Goal: Task Accomplishment & Management: Manage account settings

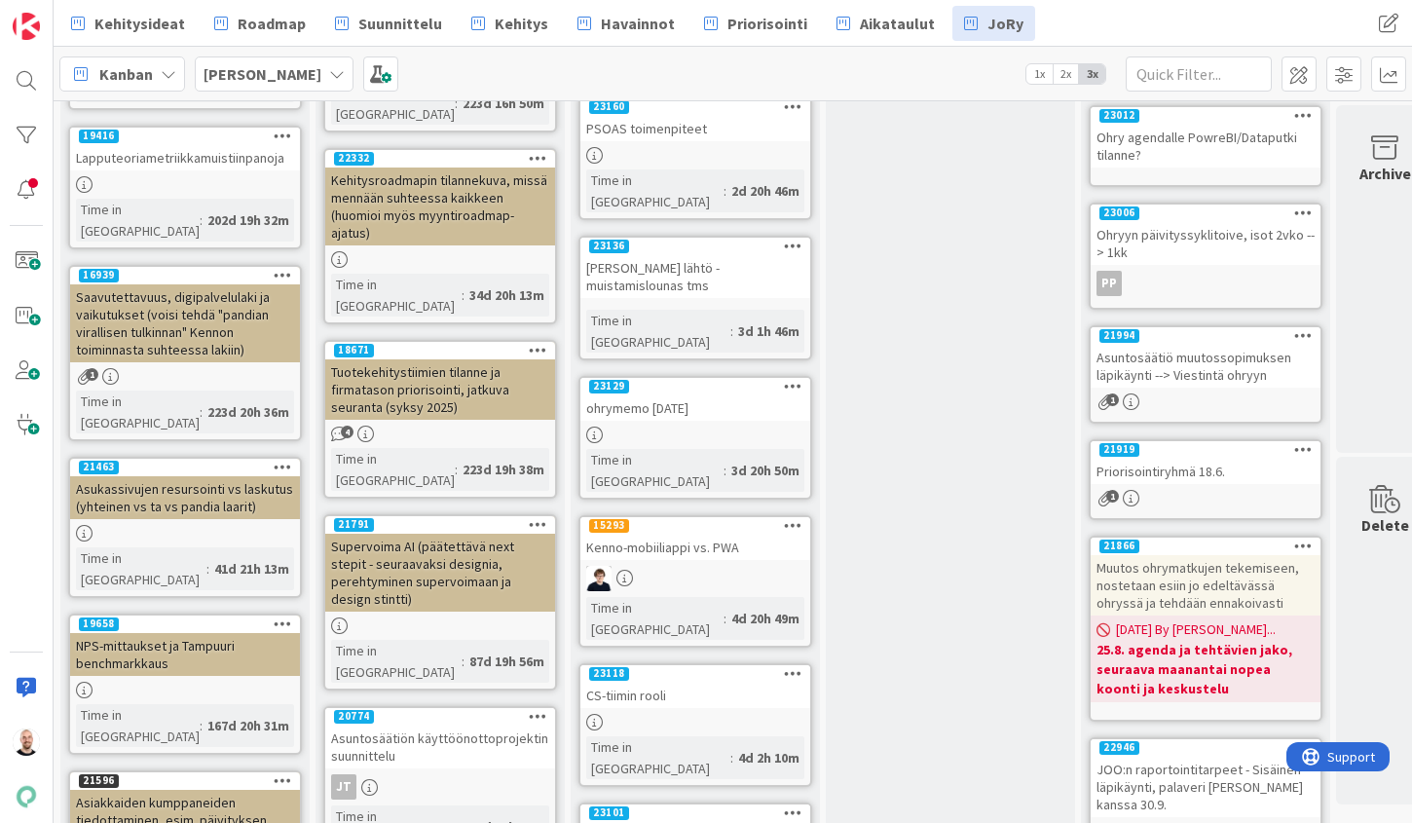
scroll to position [442, 0]
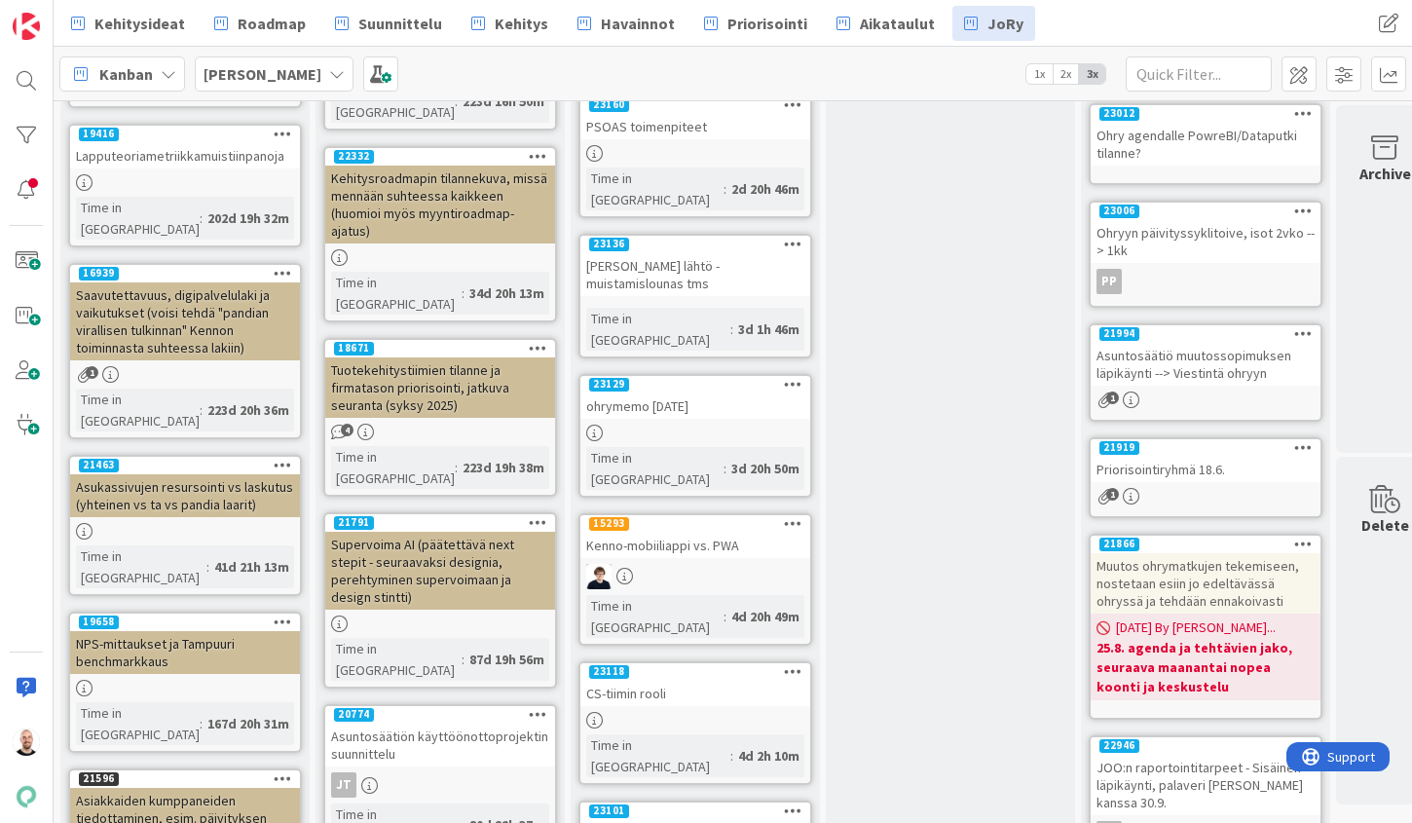
click at [449, 532] on div "Supervoima AI (päätettävä next stepit - seuraavaksi designia, perehtyminen supe…" at bounding box center [440, 571] width 230 height 78
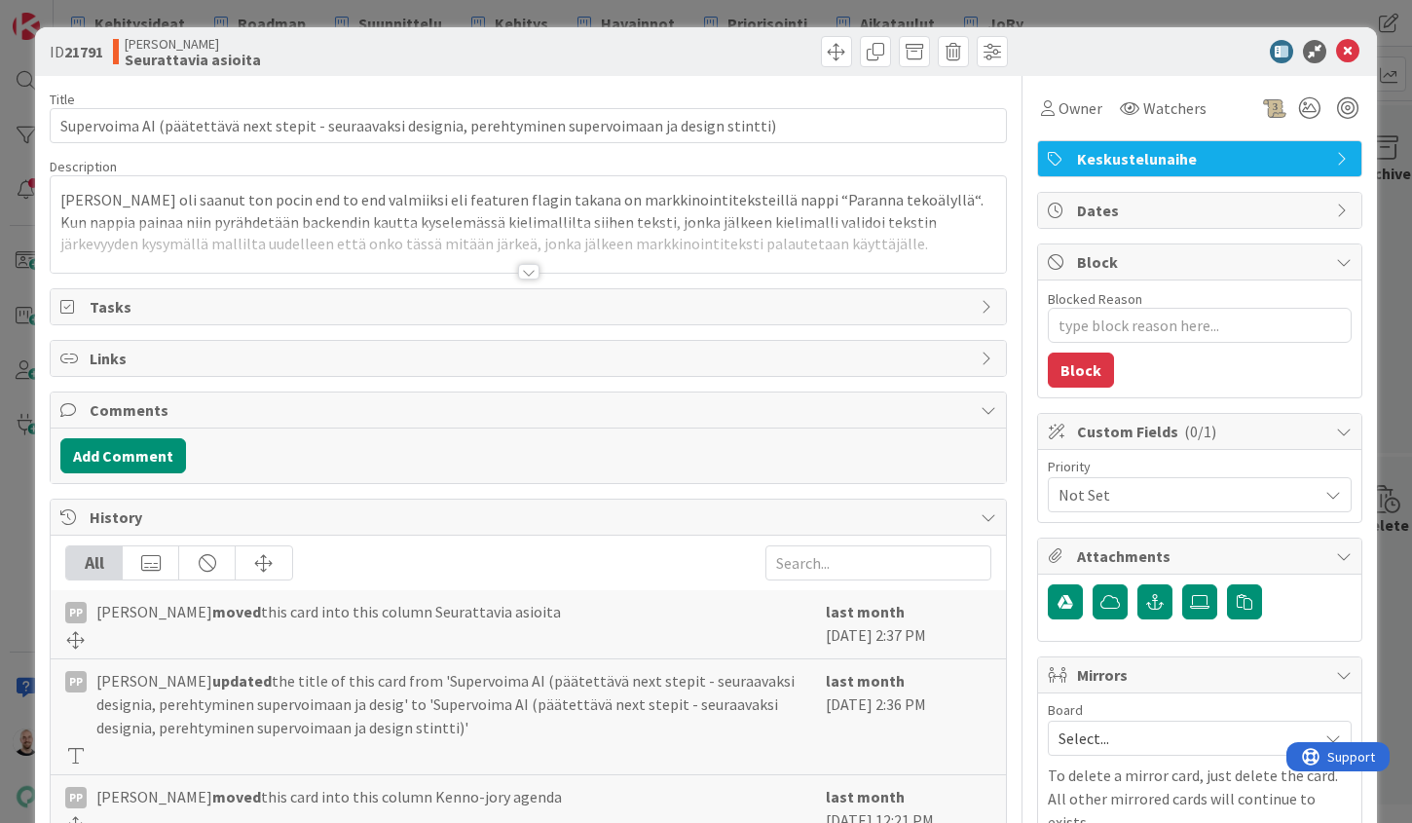
click at [522, 277] on div at bounding box center [528, 272] width 21 height 16
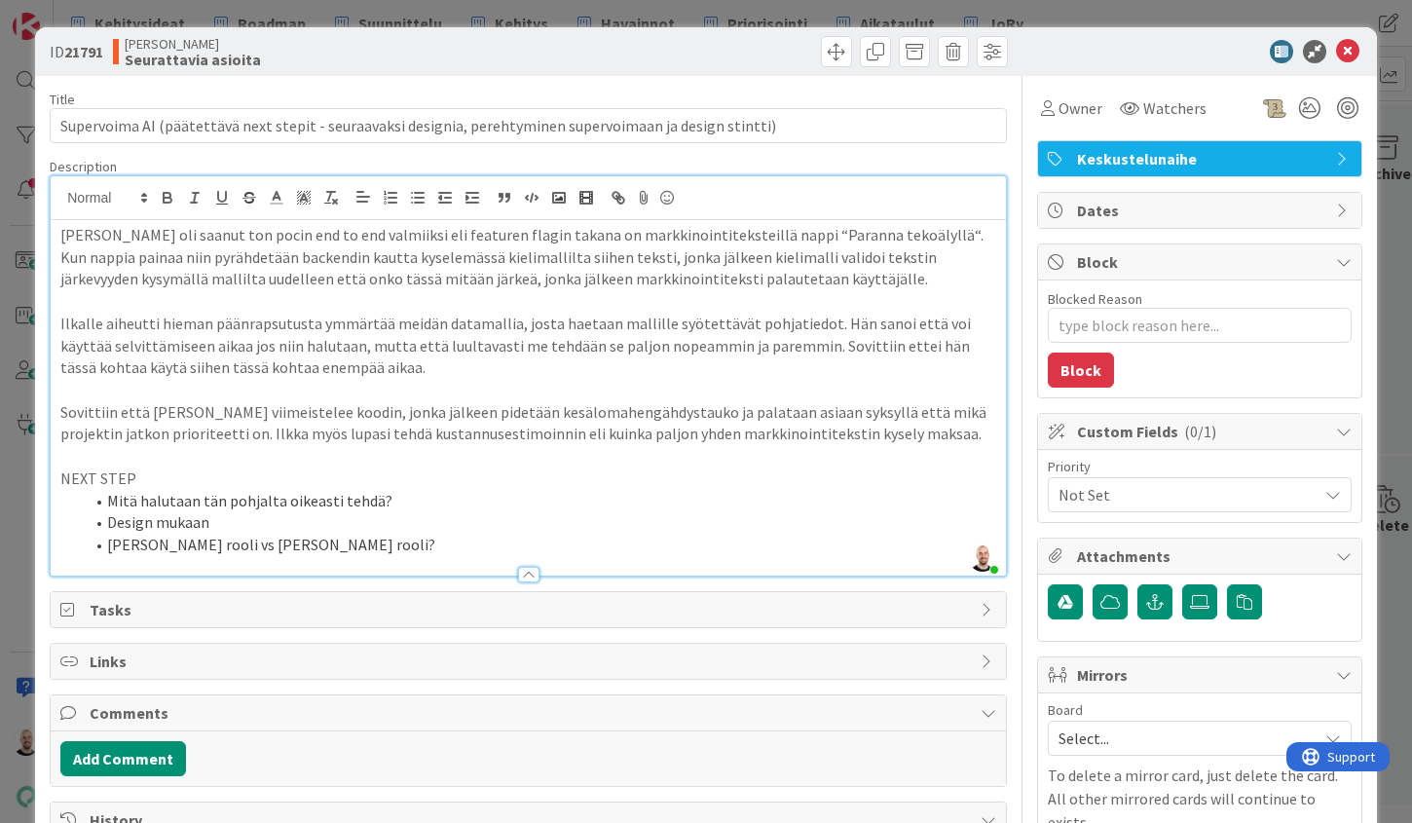
click at [369, 537] on li "[PERSON_NAME] rooli vs [PERSON_NAME] rooli?" at bounding box center [540, 545] width 913 height 22
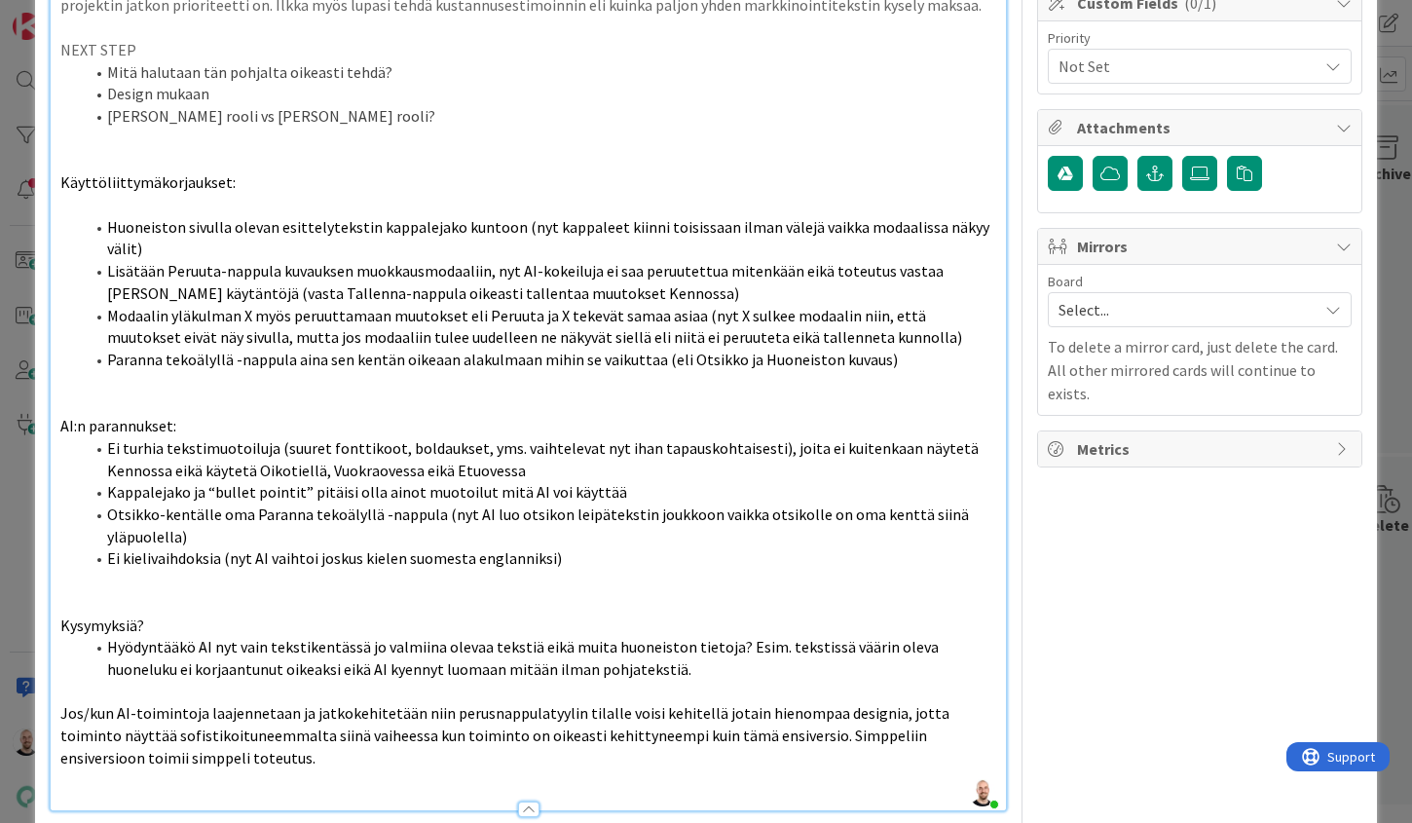
type textarea "x"
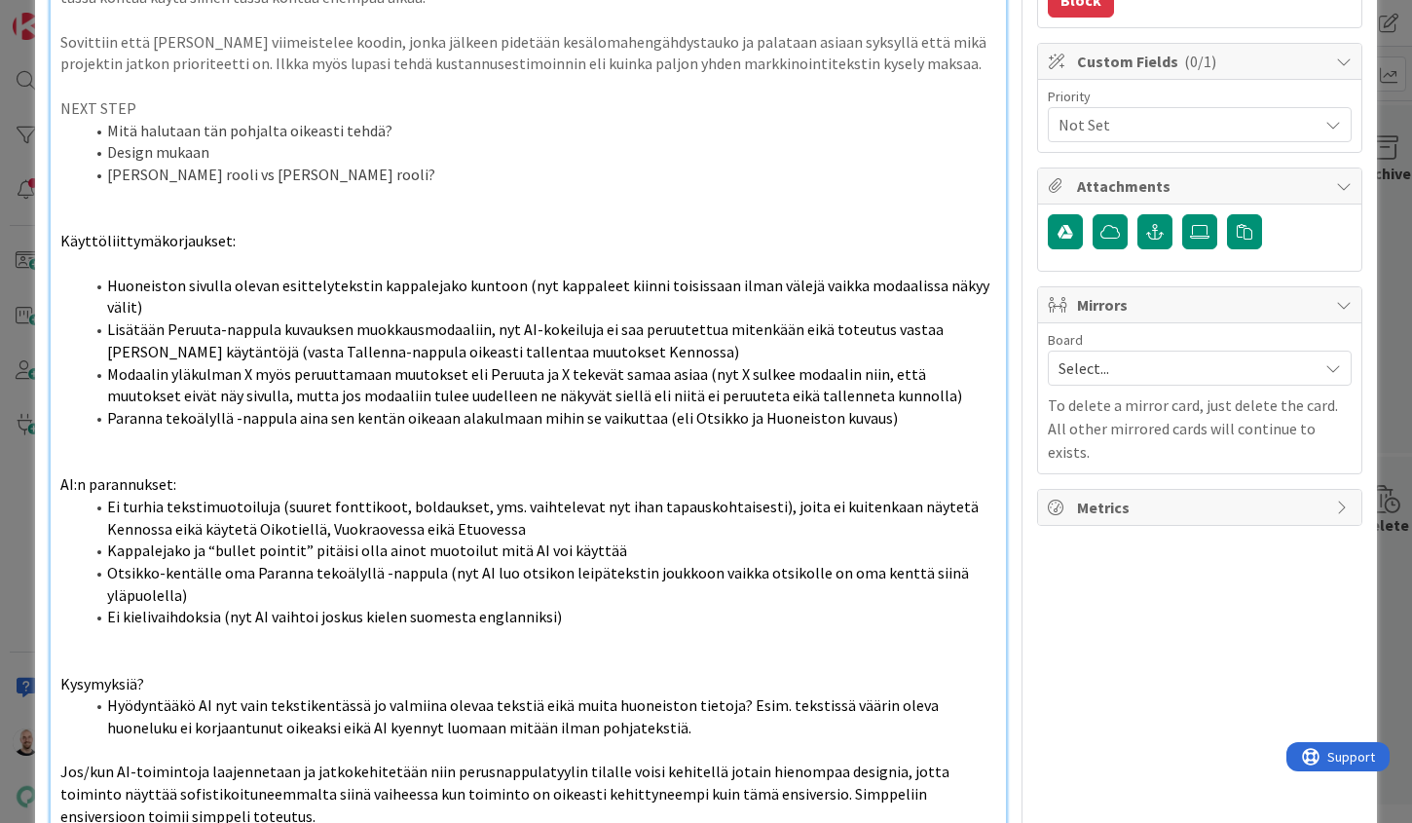
scroll to position [353, 0]
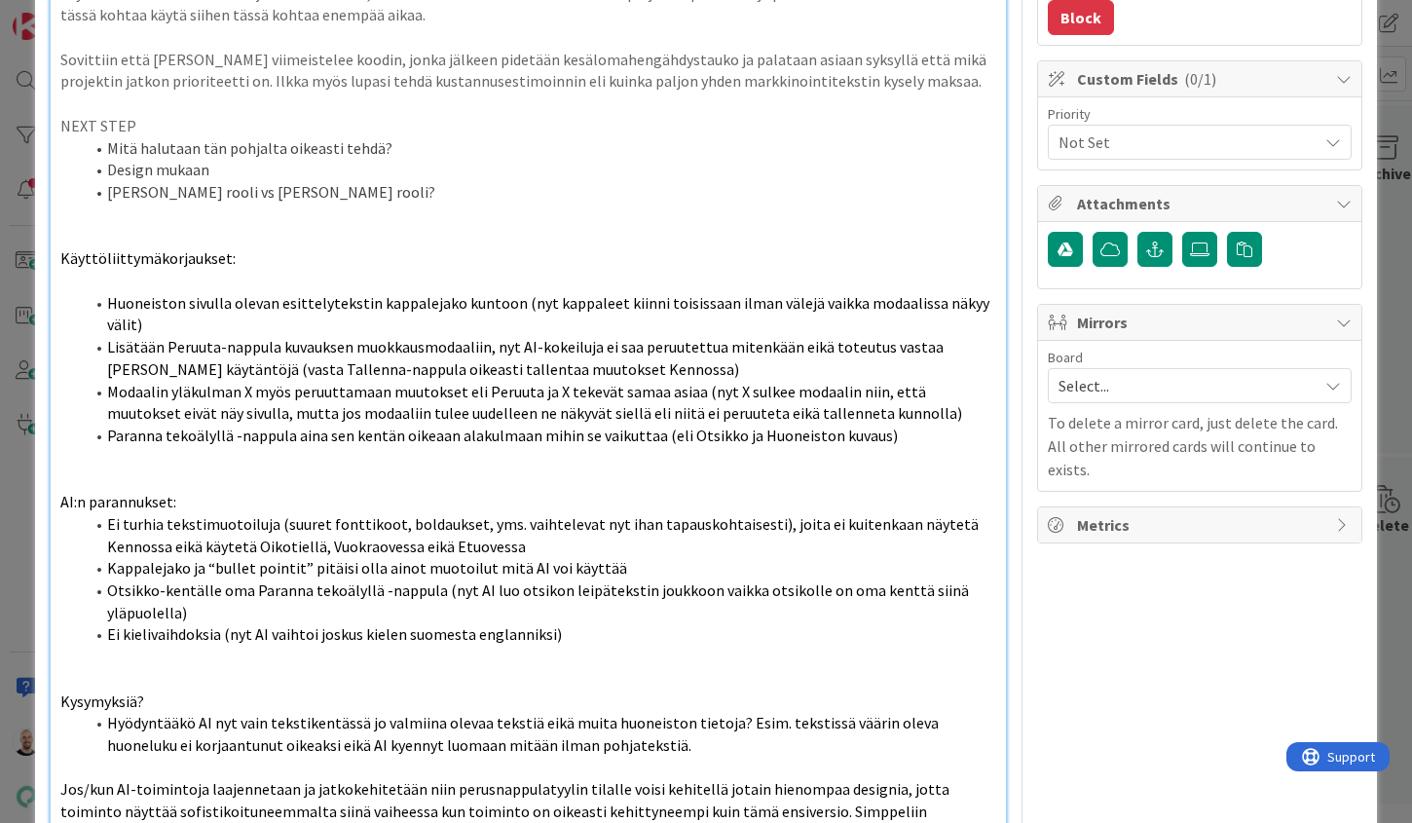
click at [85, 212] on p at bounding box center [528, 215] width 936 height 22
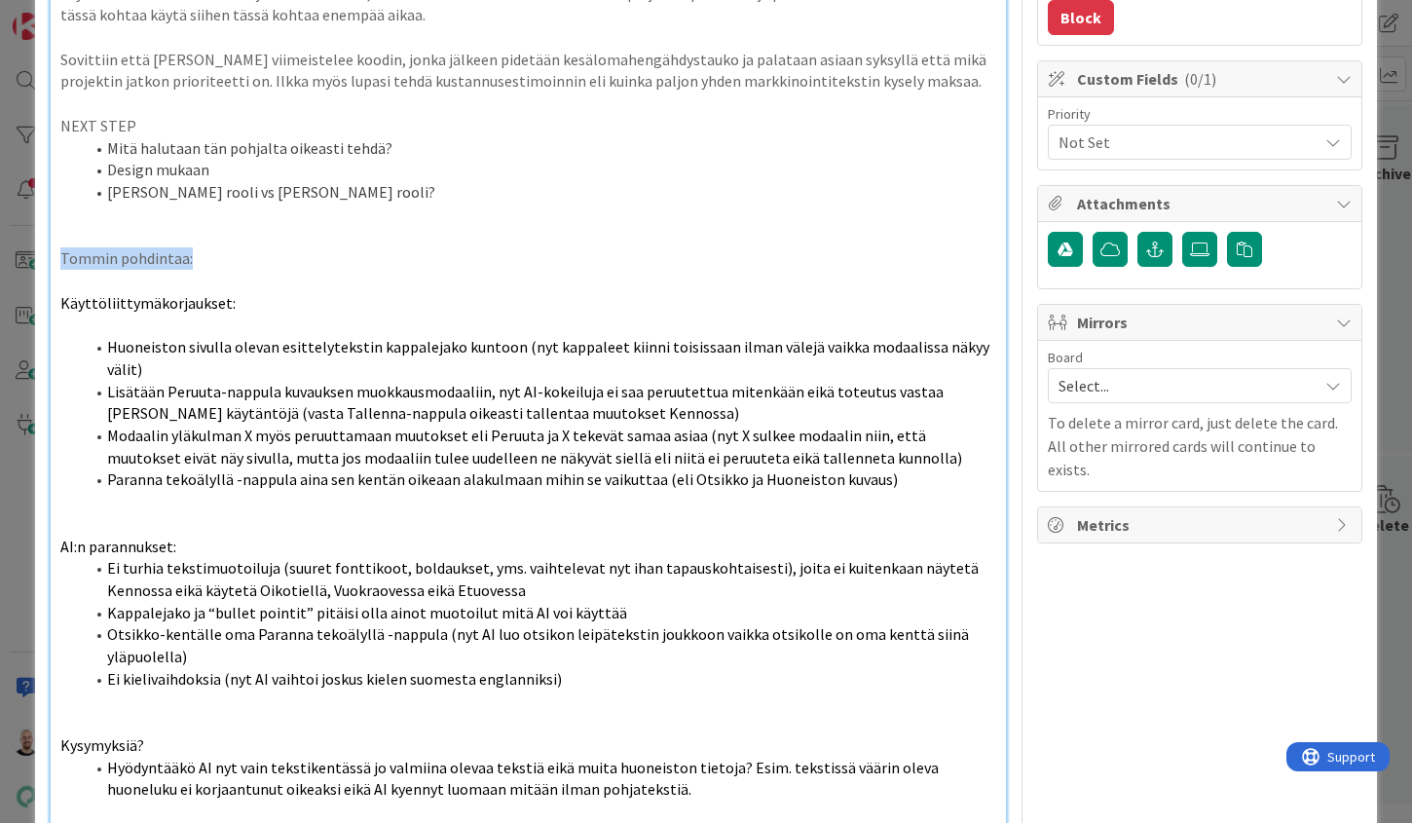
drag, startPoint x: 199, startPoint y: 247, endPoint x: 47, endPoint y: 237, distance: 152.3
click at [47, 237] on div "ID 21791 [PERSON_NAME] asioita Title 106 / 128 Supervoima AI (päätettävä next s…" at bounding box center [706, 701] width 1342 height 2053
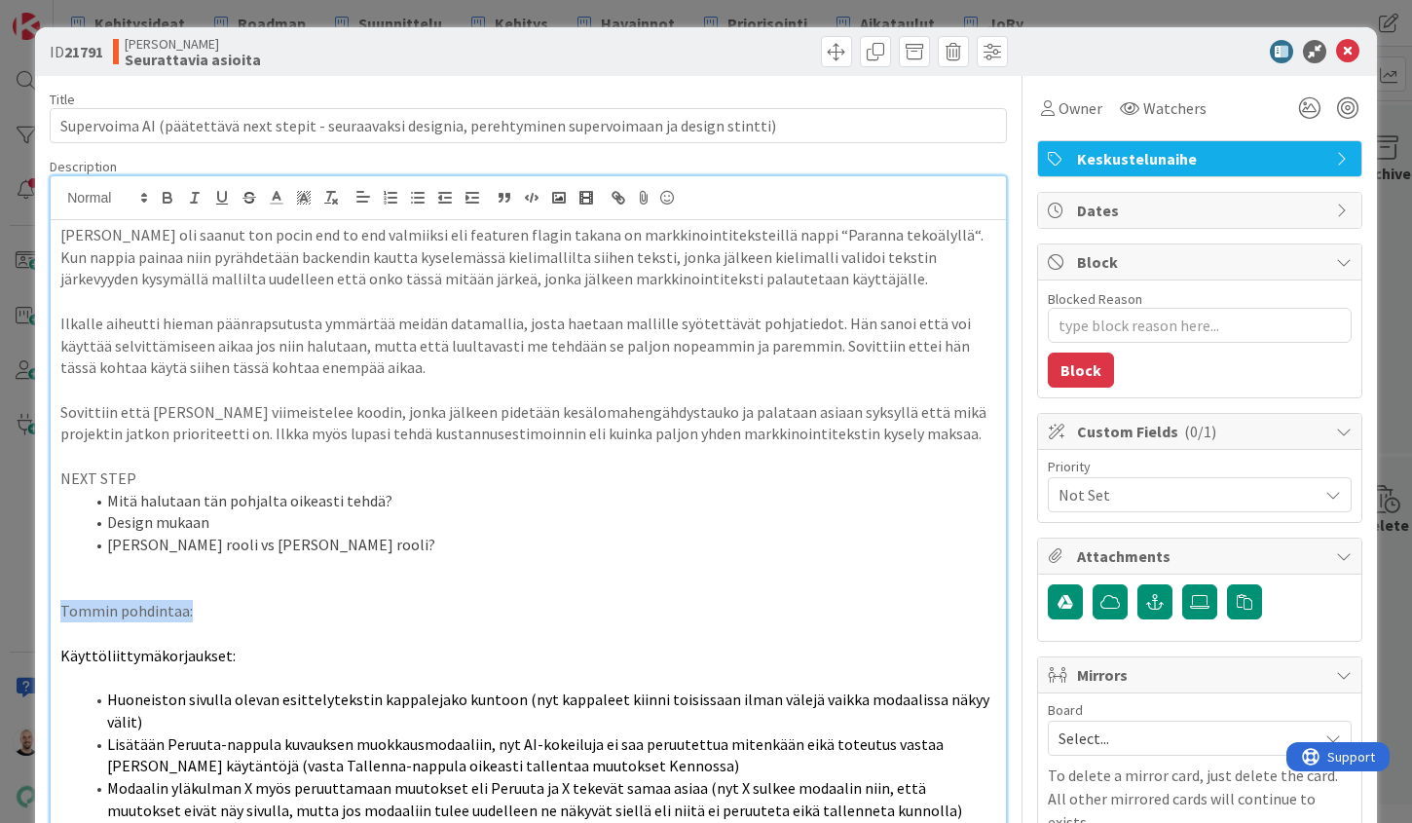
scroll to position [0, 0]
click at [165, 194] on icon "button" at bounding box center [167, 195] width 7 height 5
click at [285, 498] on li "Mitä halutaan tän pohjalta oikeasti tehdä?" at bounding box center [540, 501] width 913 height 22
click at [471, 16] on div "ID 21791 [PERSON_NAME] asioita Title 106 / 128 Supervoima AI (päätettävä next s…" at bounding box center [706, 411] width 1412 height 823
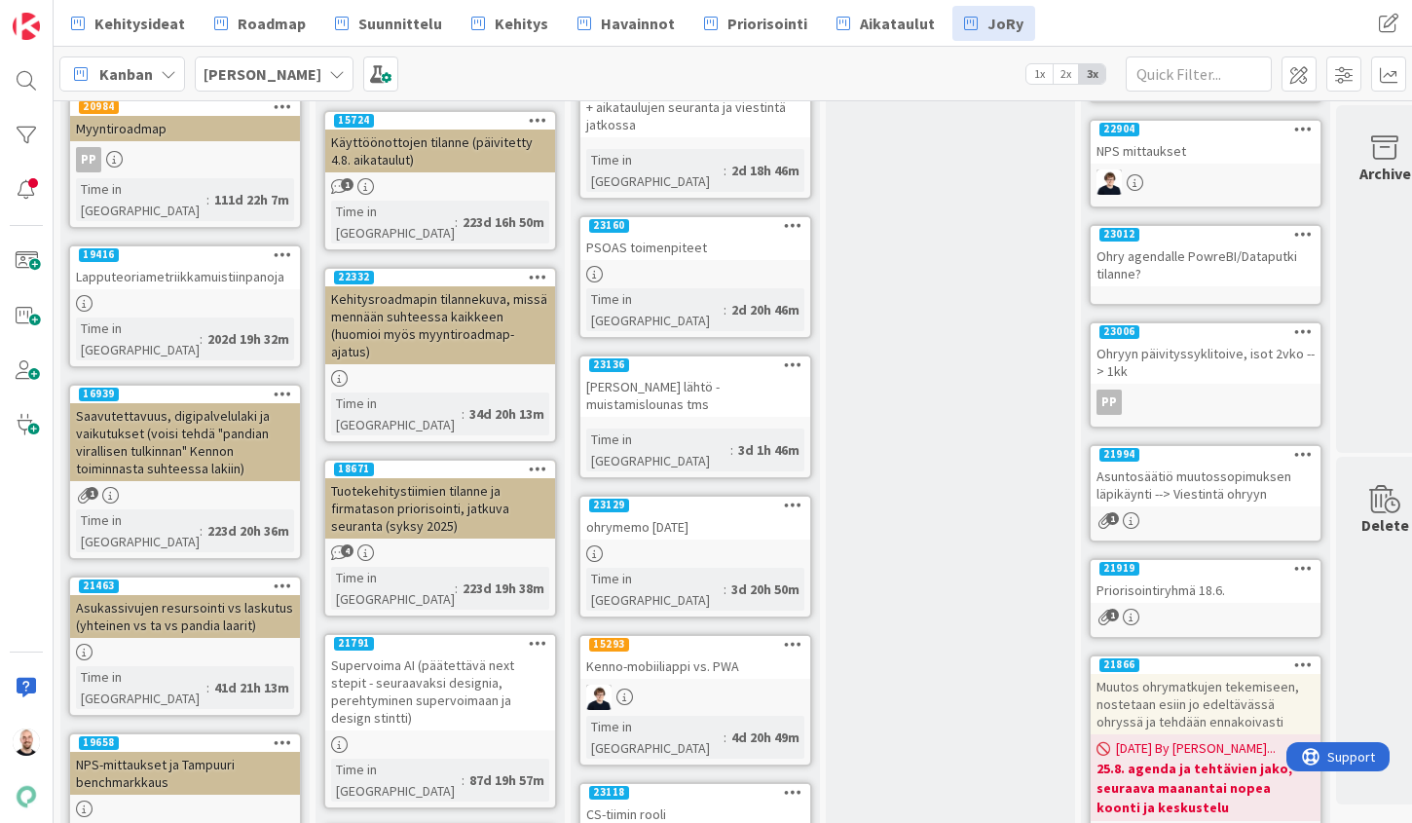
scroll to position [300, 0]
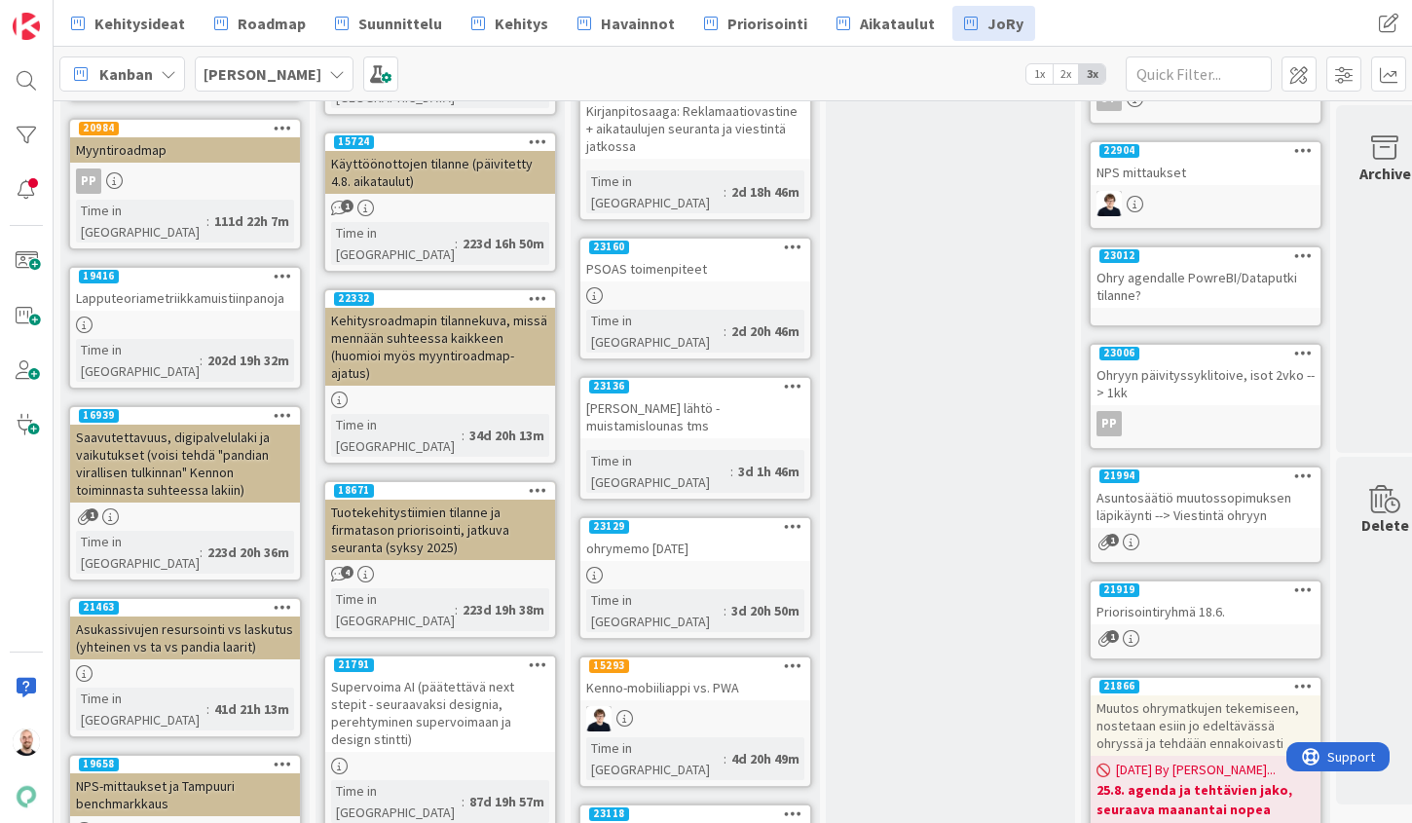
click at [430, 674] on div "Supervoima AI (päätettävä next stepit - seuraavaksi designia, perehtyminen supe…" at bounding box center [440, 713] width 230 height 78
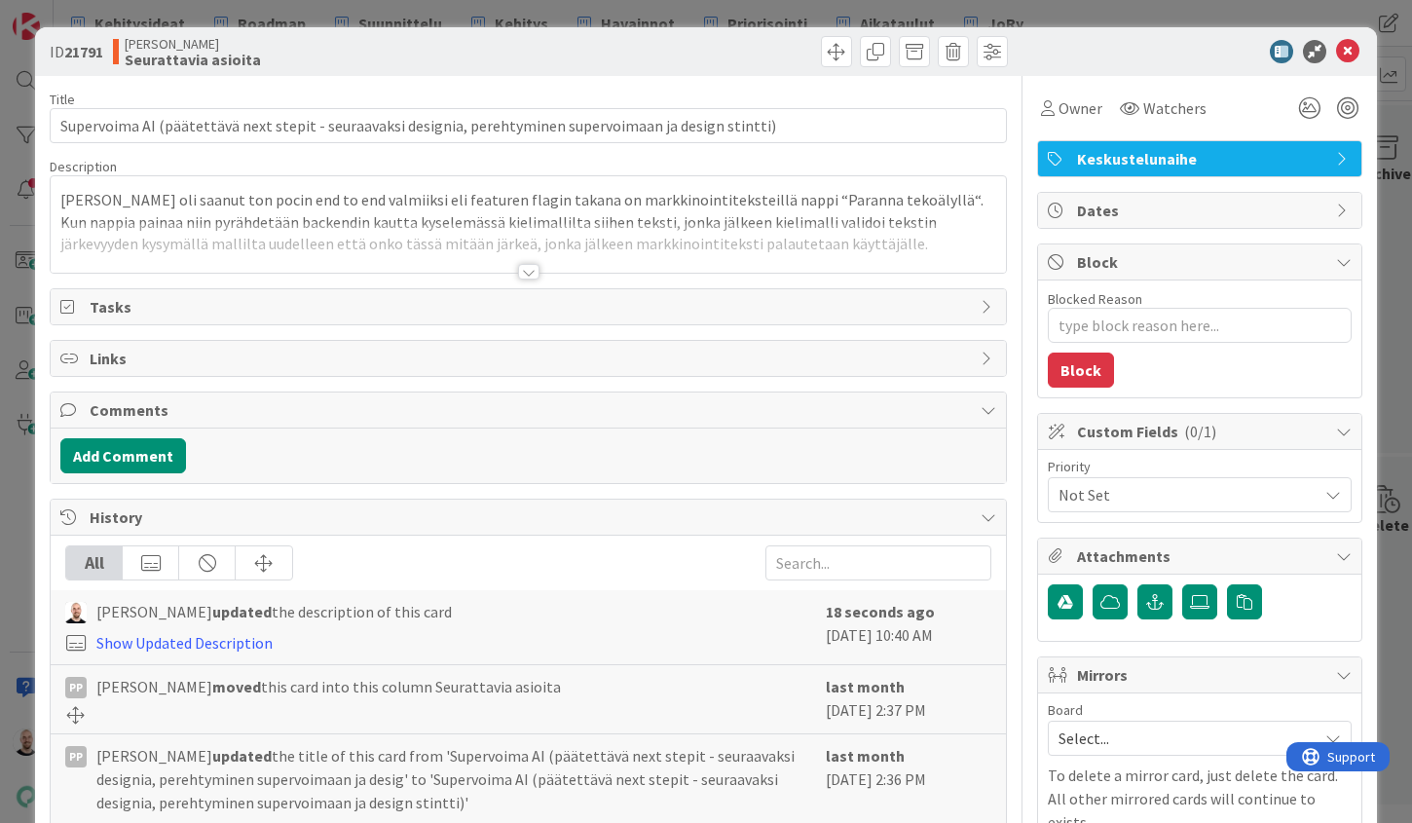
click at [527, 276] on div at bounding box center [528, 272] width 21 height 16
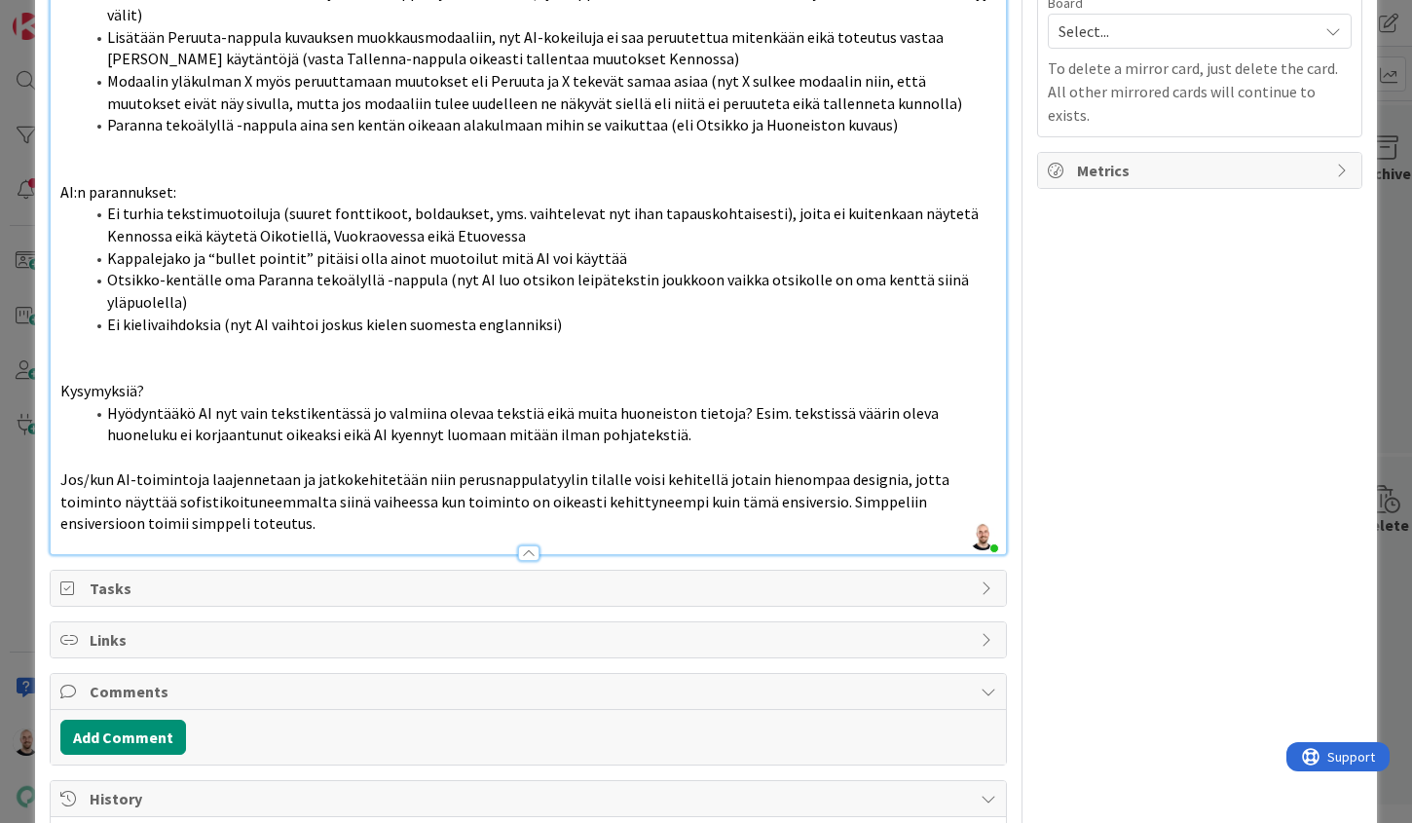
scroll to position [650, 0]
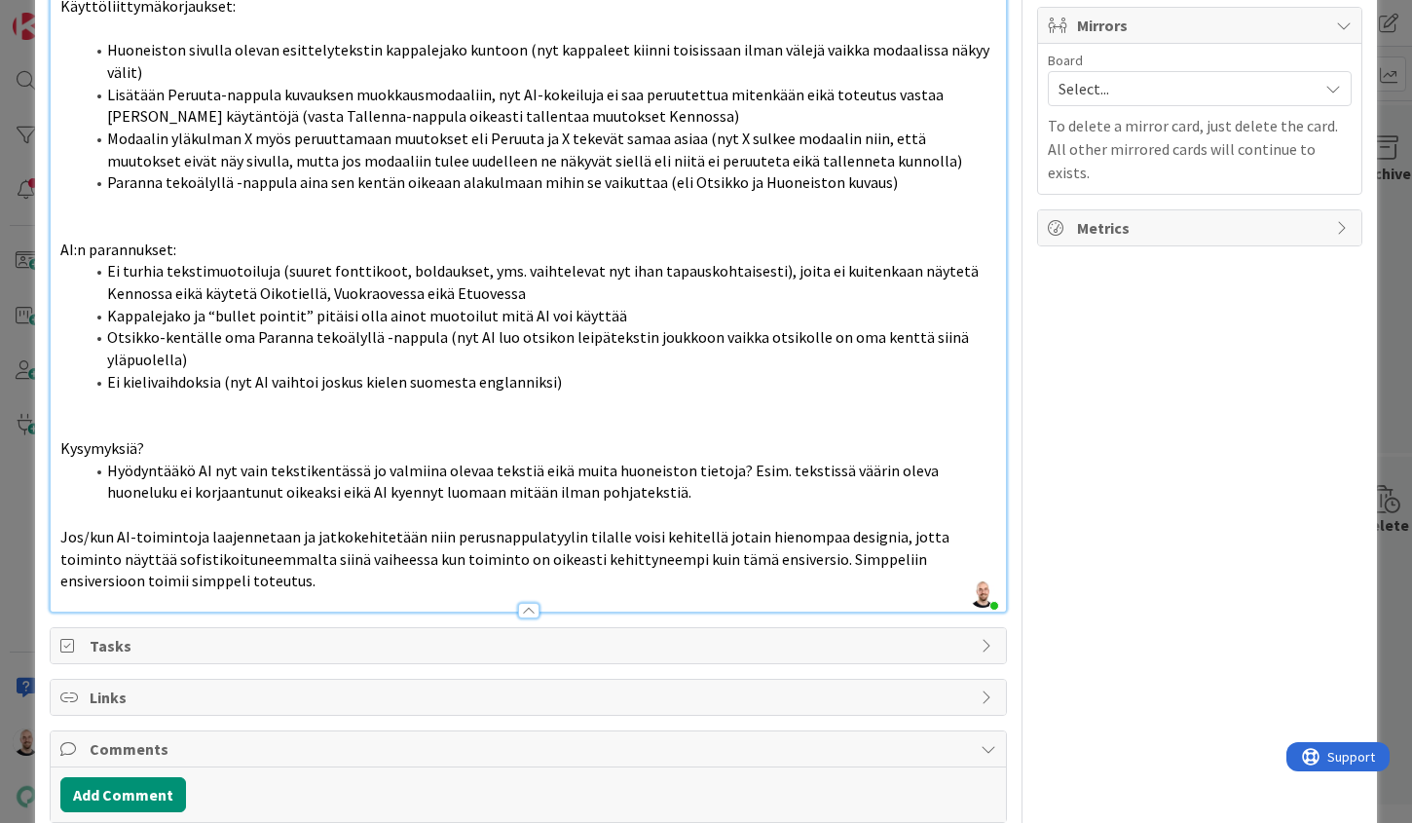
click at [364, 531] on p "Jos/kun AI-toimintoja laajennetaan ja jatkokehitetään niin perusnappulatyylin t…" at bounding box center [528, 559] width 936 height 66
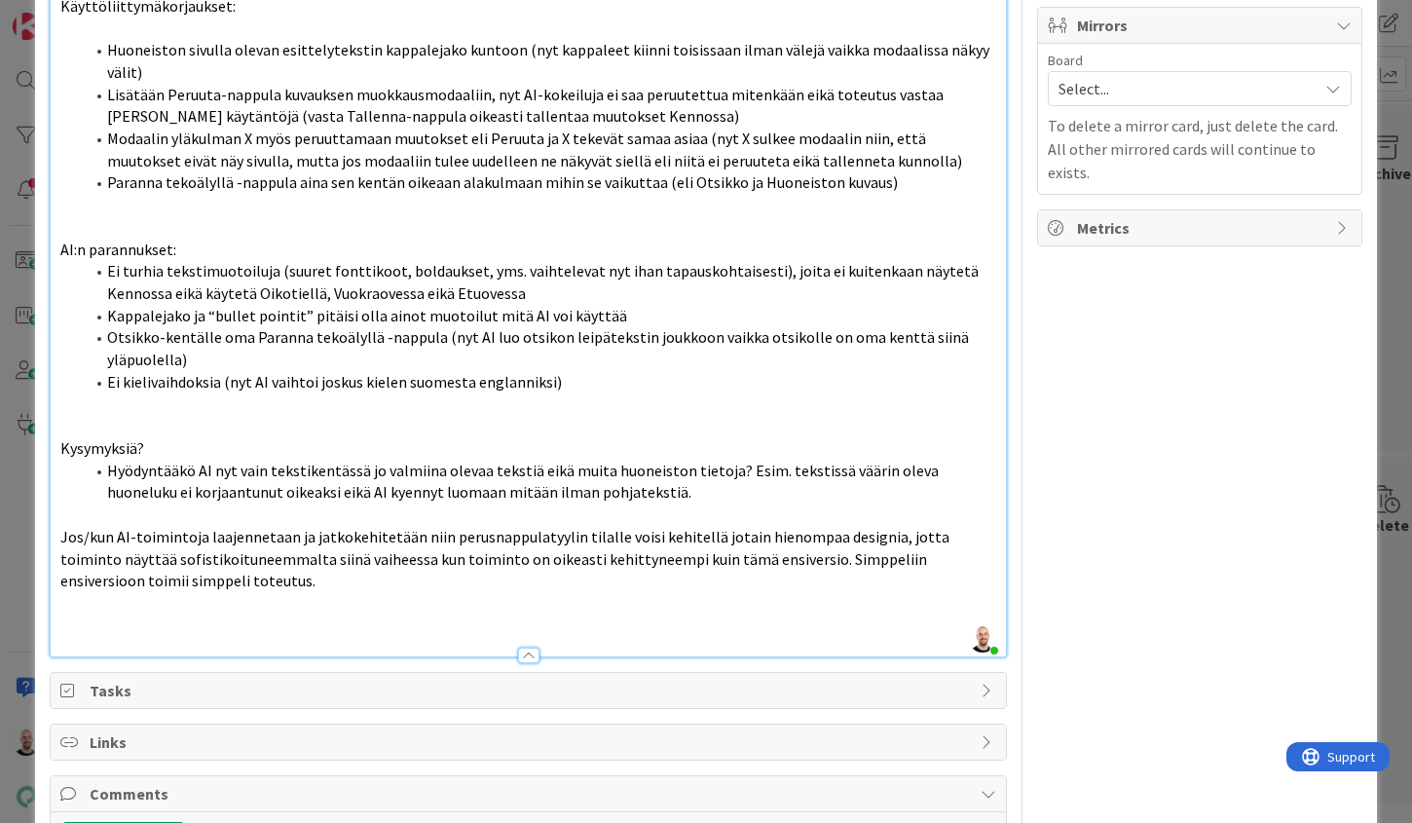
click at [644, 460] on li "Hyödyntääkö AI nyt vain tekstikentässä jo valmiina olevaa tekstiä eikä muita hu…" at bounding box center [540, 482] width 913 height 44
click at [204, 530] on p "Jos/kun AI-toimintoja laajennetaan ja jatkokehitetään niin perusnappulatyylin t…" at bounding box center [528, 559] width 936 height 66
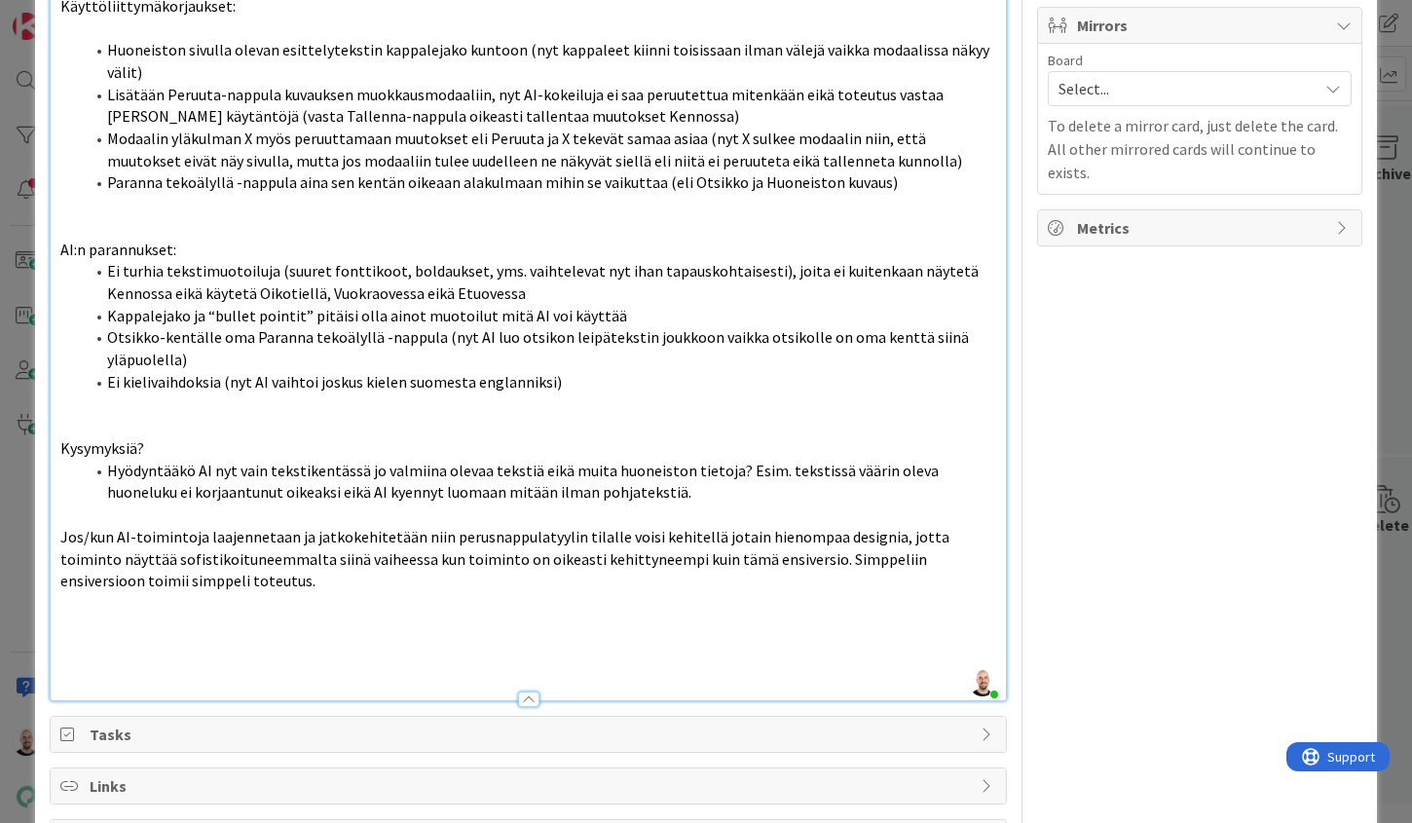
type textarea "x"
click at [605, 615] on p "Halutaanko julkaista ensimmäinen versio mistä ei ehkä hirveästi hyötyä kenellek…" at bounding box center [528, 626] width 936 height 22
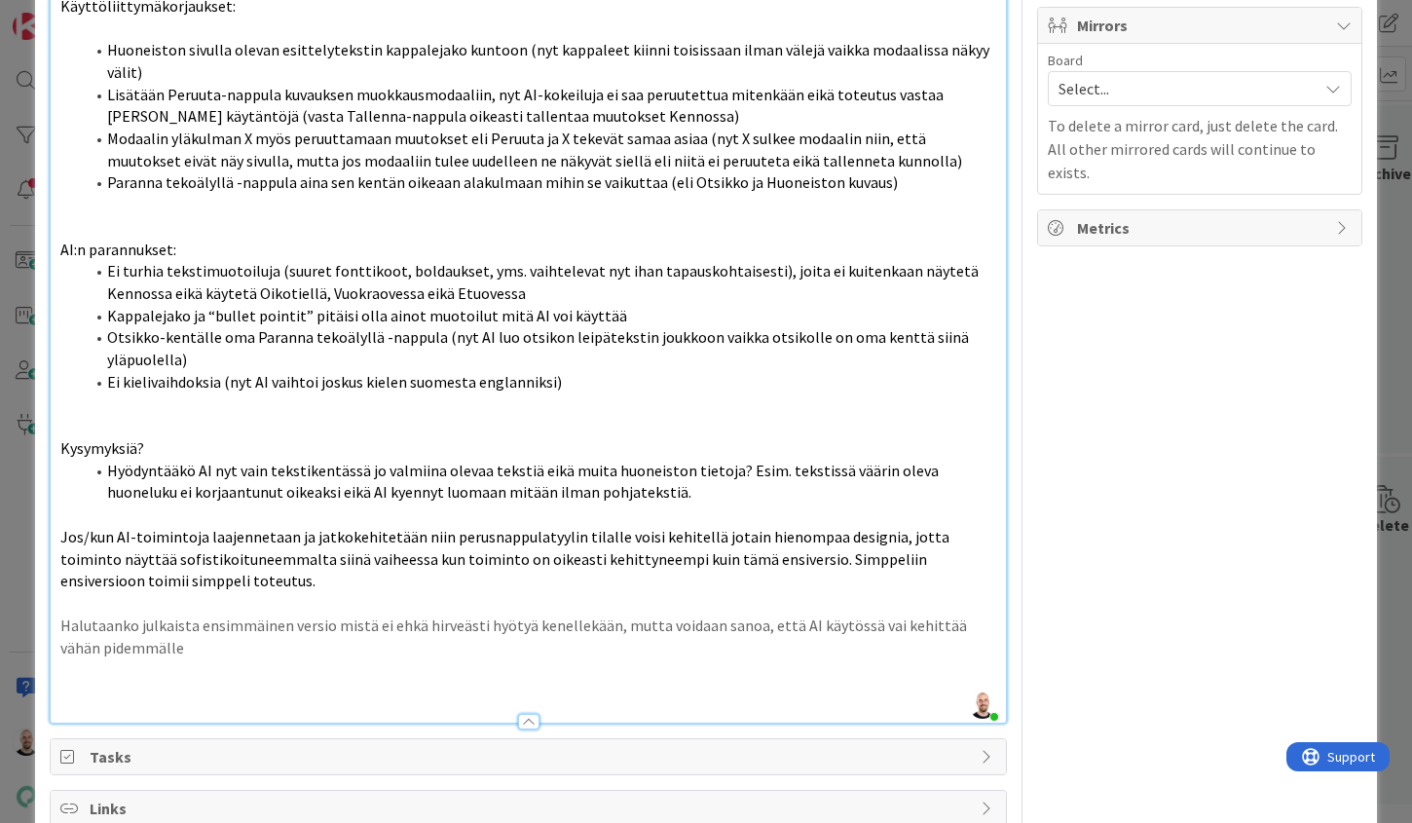
click at [192, 615] on p "Halutaanko julkaista ensimmäinen versio mistä ei ehkä hirveästi hyötyä kenellek…" at bounding box center [528, 637] width 936 height 44
drag, startPoint x: 939, startPoint y: 572, endPoint x: 939, endPoint y: 594, distance: 22.4
click at [939, 615] on p "Halutaanko julkaista ensimmäinen versio mistä ei ehkä hirveästi hyötyä kenellek…" at bounding box center [528, 637] width 936 height 44
click at [392, 615] on p "Halutaanko julkaista ensimmäinen versio mistä ei ehkä hirveästi hyötyä kenellek…" at bounding box center [528, 637] width 936 height 44
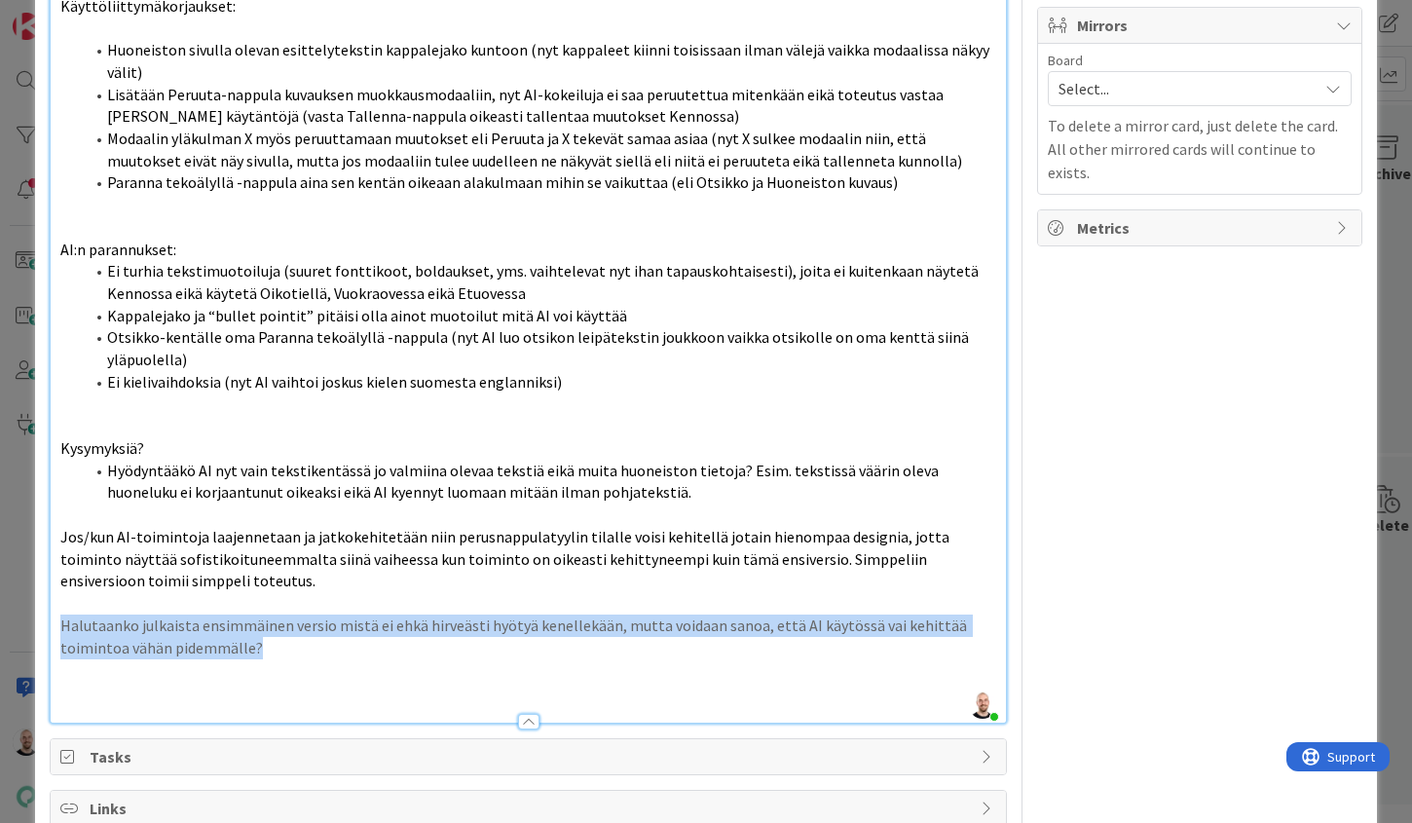
drag, startPoint x: 292, startPoint y: 597, endPoint x: -6, endPoint y: 565, distance: 299.8
click at [0, 565] on html "Kehitysideat Roadmap Suunnittelu Kehitys Havainnot Priorisointi Aikataulut JoRy…" at bounding box center [706, 411] width 1412 height 823
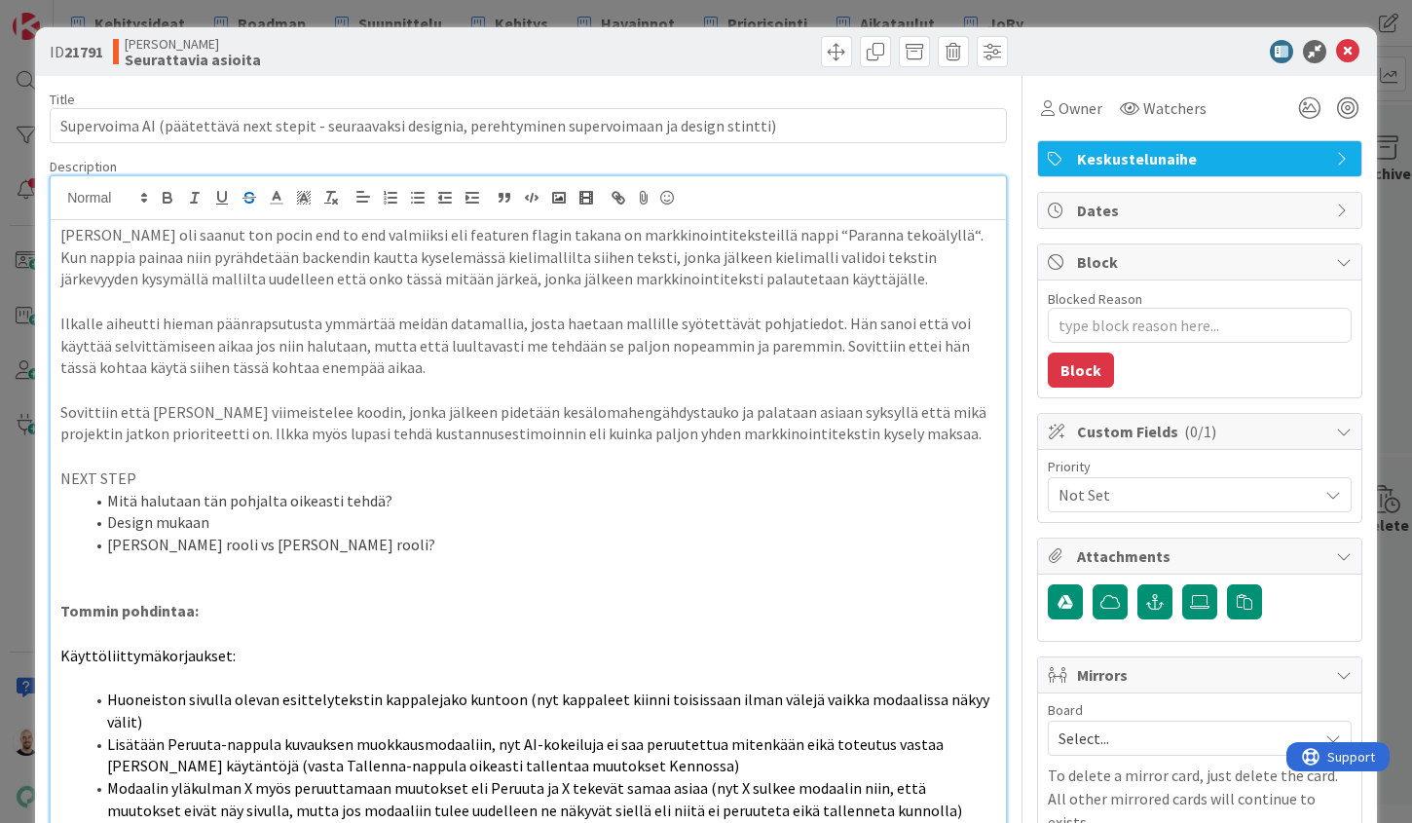
scroll to position [0, 0]
click at [166, 196] on icon "button" at bounding box center [168, 198] width 18 height 18
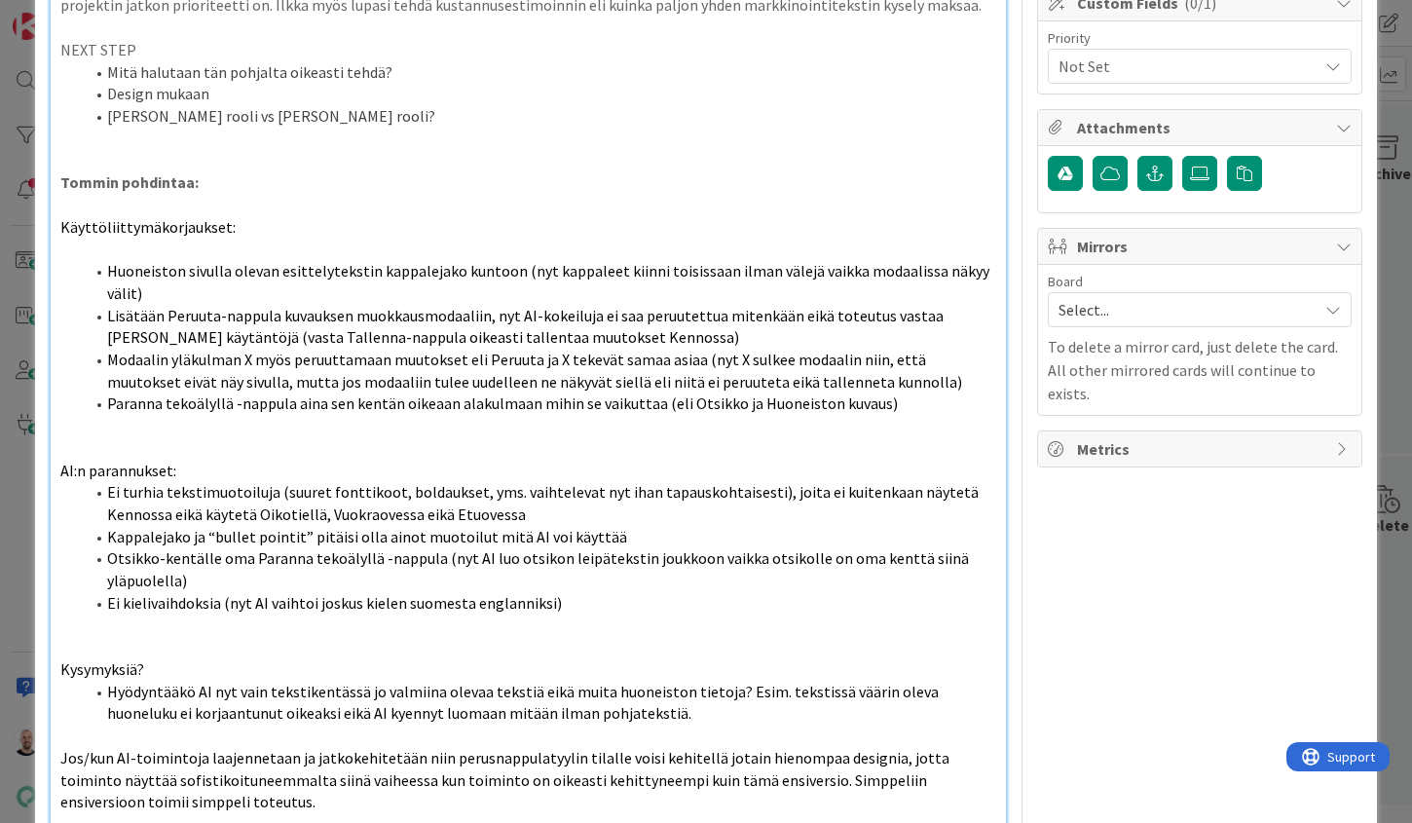
click at [301, 437] on p at bounding box center [528, 448] width 936 height 22
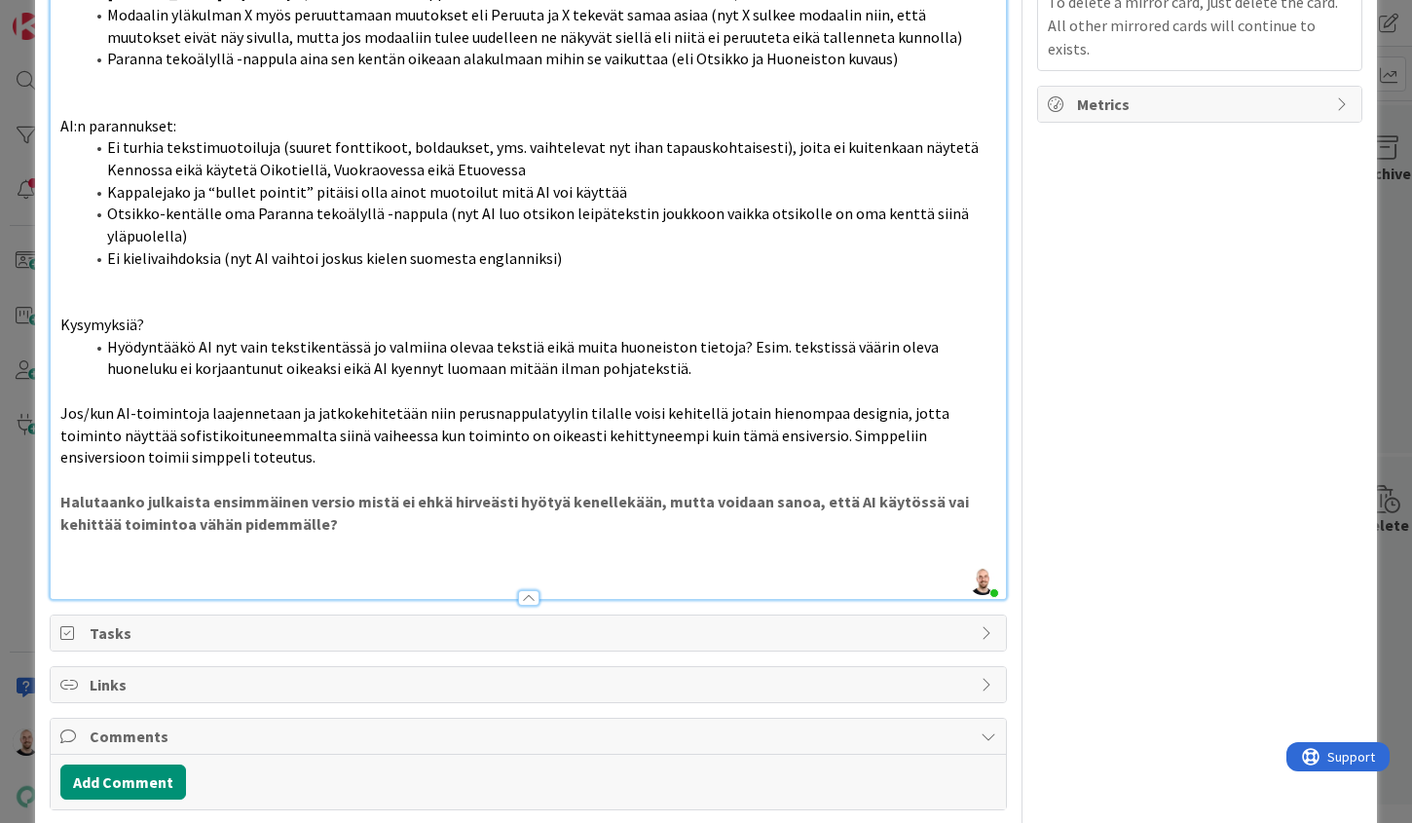
scroll to position [772, 0]
click at [351, 493] on strong "Halutaanko julkaista ensimmäinen versio mistä ei ehkä hirveästi hyötyä kenellek…" at bounding box center [516, 514] width 912 height 42
click at [615, 493] on strong "Halutaanko julkaista ensimmäinen versio (yllä olevilla korjauksilla) mistä ei e…" at bounding box center [511, 514] width 902 height 42
click at [677, 493] on strong "Halutaanko julkaista ensimmäinen versio (yllä olevilla korjauksilla) mistä ei e…" at bounding box center [499, 514] width 879 height 42
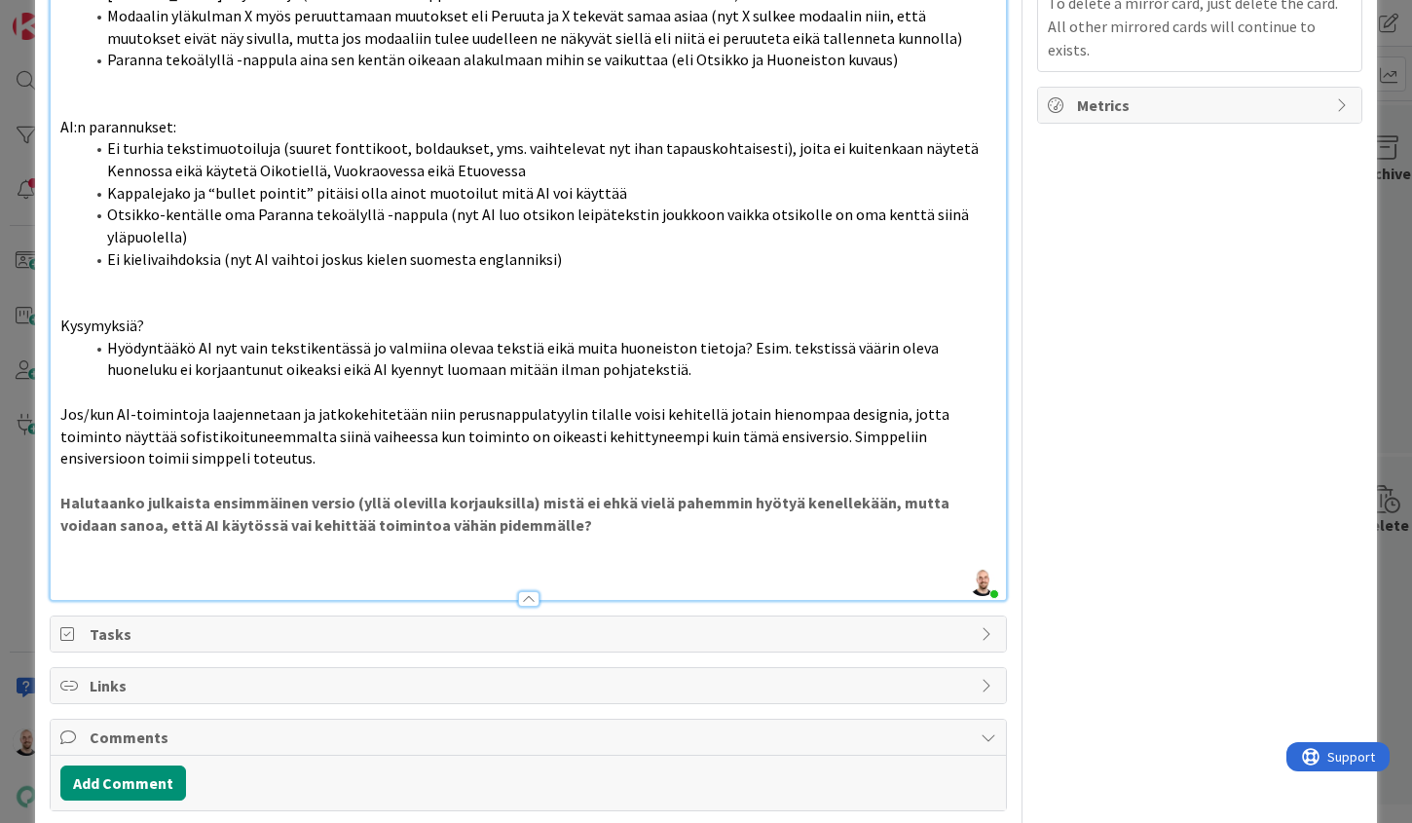
click at [716, 493] on strong "Halutaanko julkaista ensimmäinen versio (yllä olevilla korjauksilla) mistä ei e…" at bounding box center [506, 514] width 892 height 42
click at [277, 493] on strong "Halutaanko julkaista ensimmäinen versio (yllä olevilla korjauksilla) mistä ei e…" at bounding box center [506, 514] width 892 height 42
click at [537, 493] on strong "Halutaanko julkaista ensimmäinen versio (yllä olevilla korjauksilla) mistä ei e…" at bounding box center [506, 514] width 892 height 42
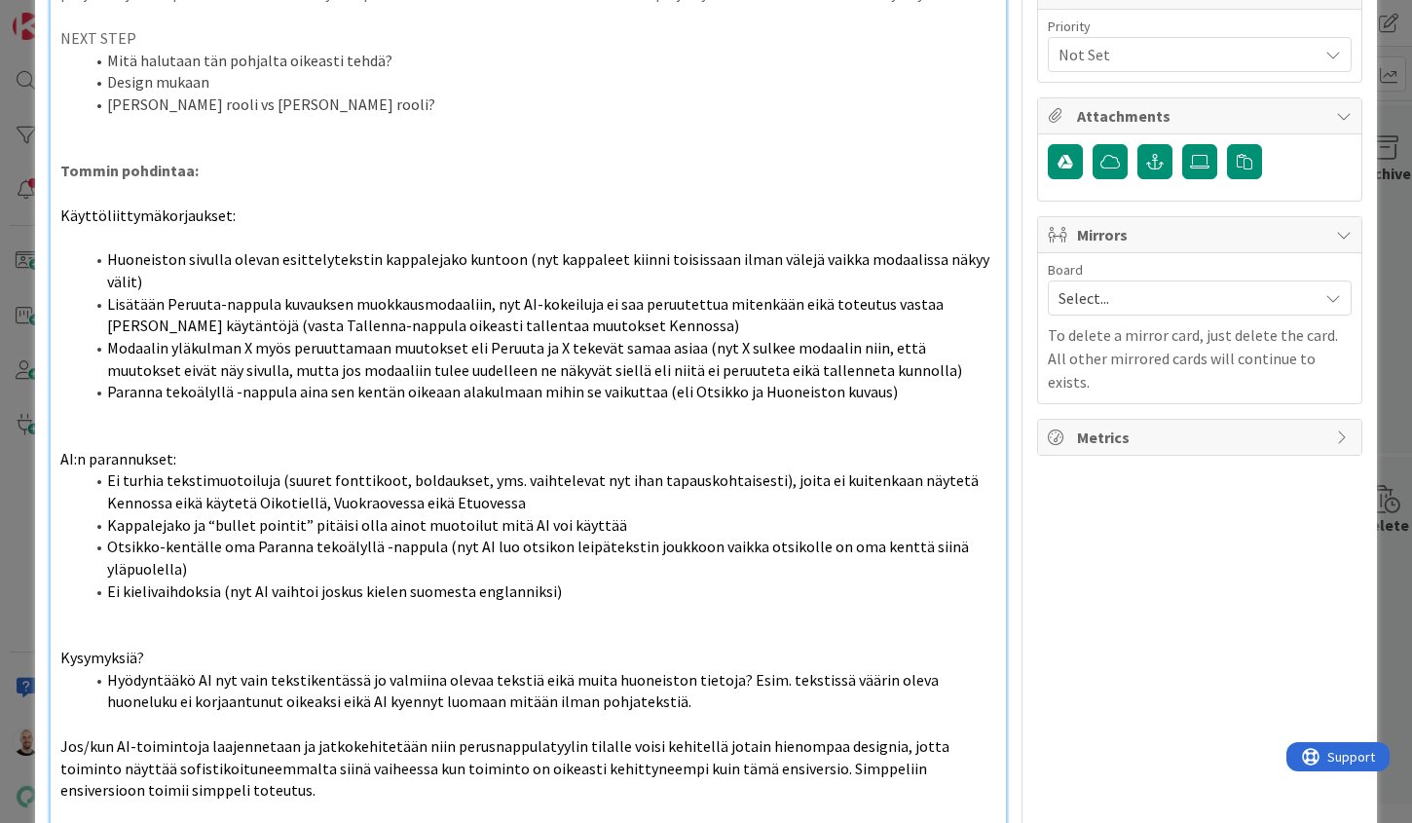
scroll to position [504, 0]
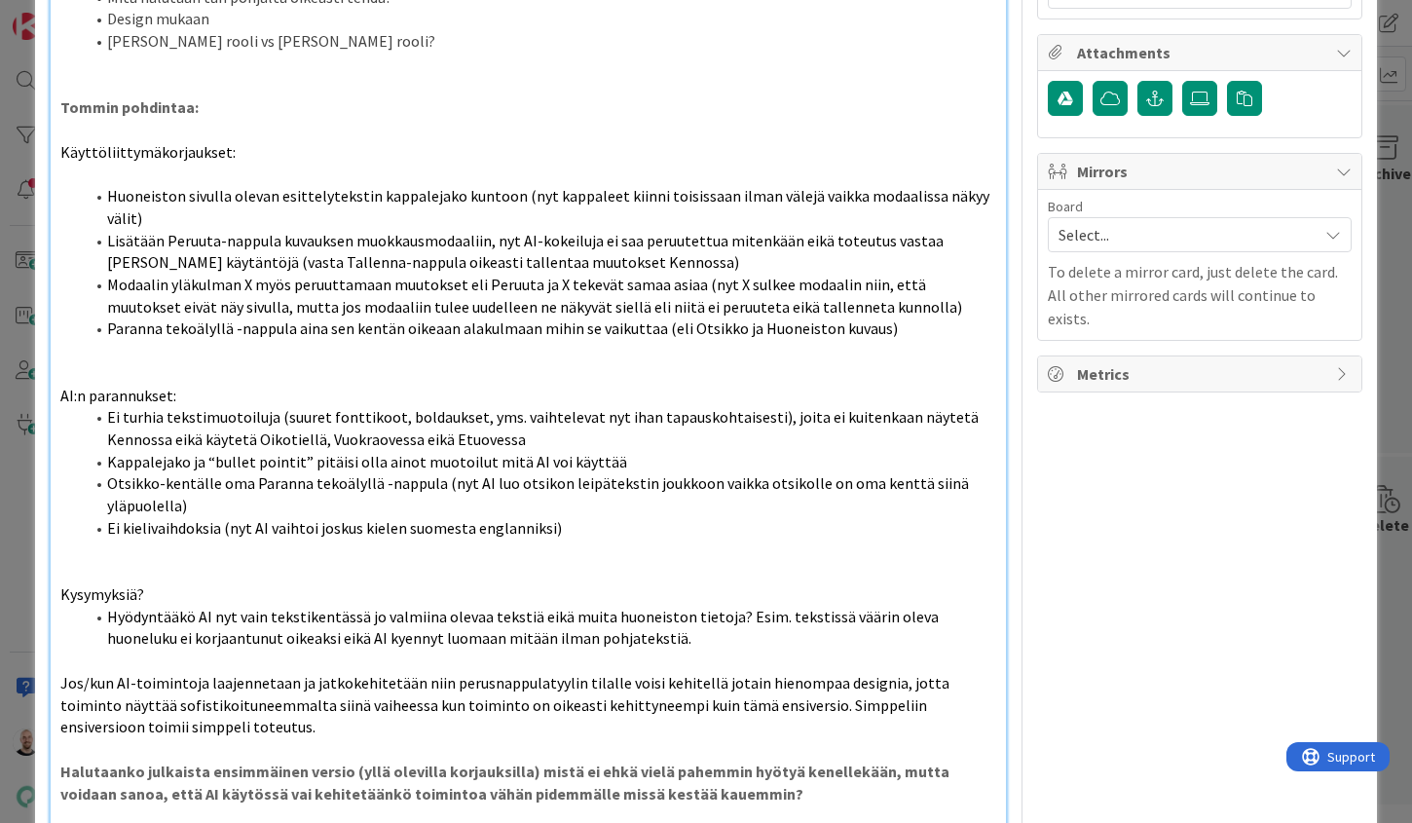
click at [176, 540] on p at bounding box center [528, 551] width 936 height 22
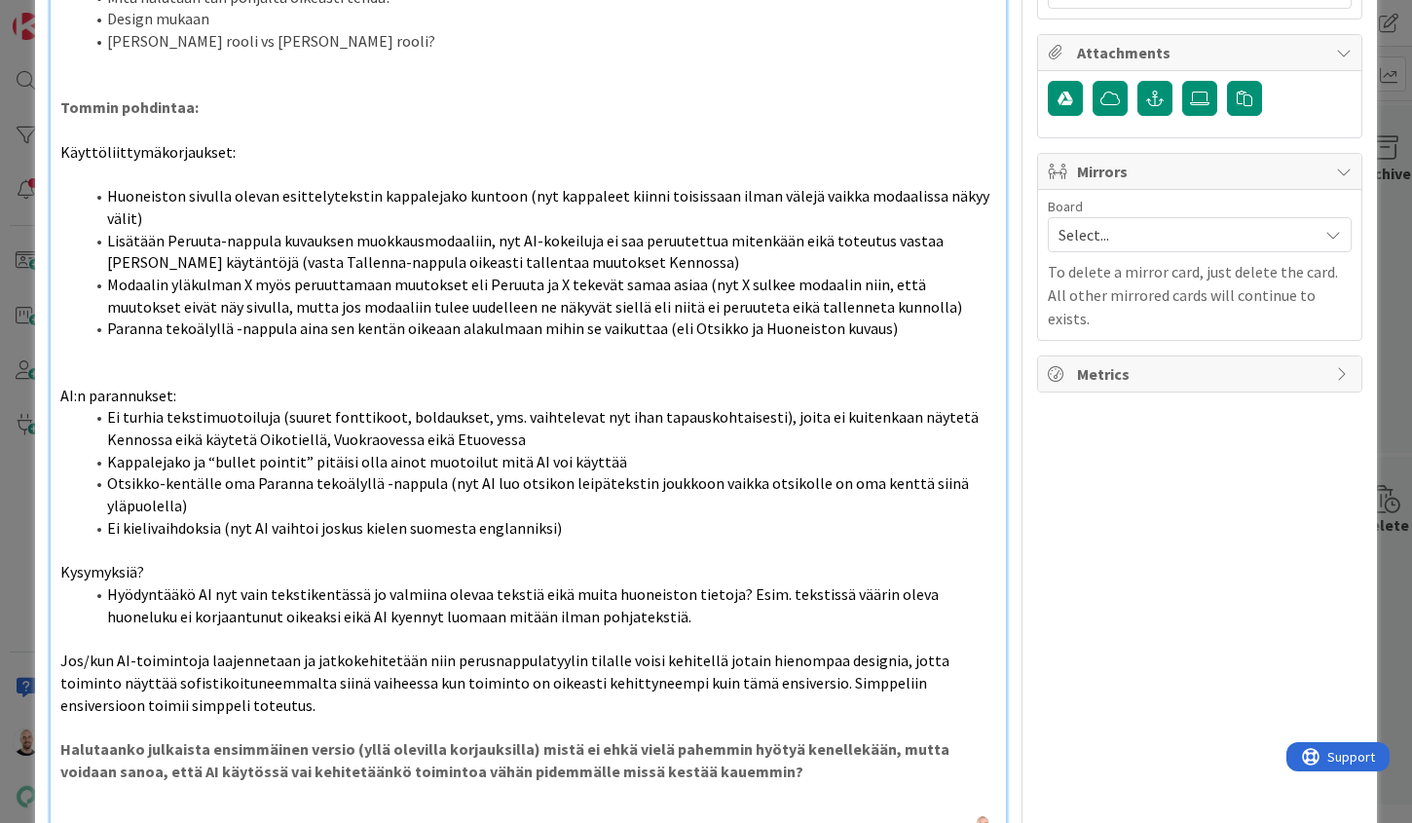
click at [100, 362] on p at bounding box center [528, 373] width 936 height 22
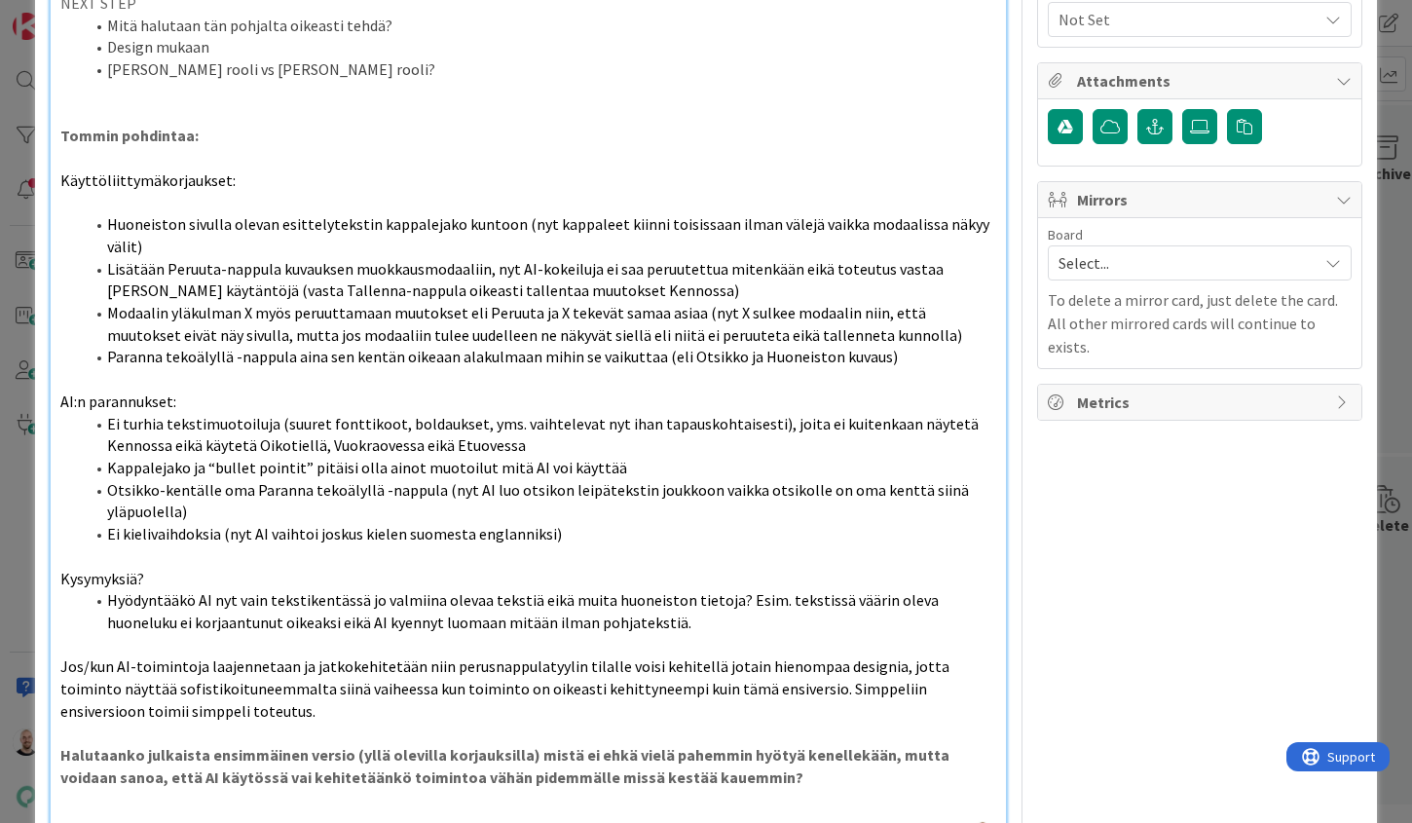
scroll to position [461, 0]
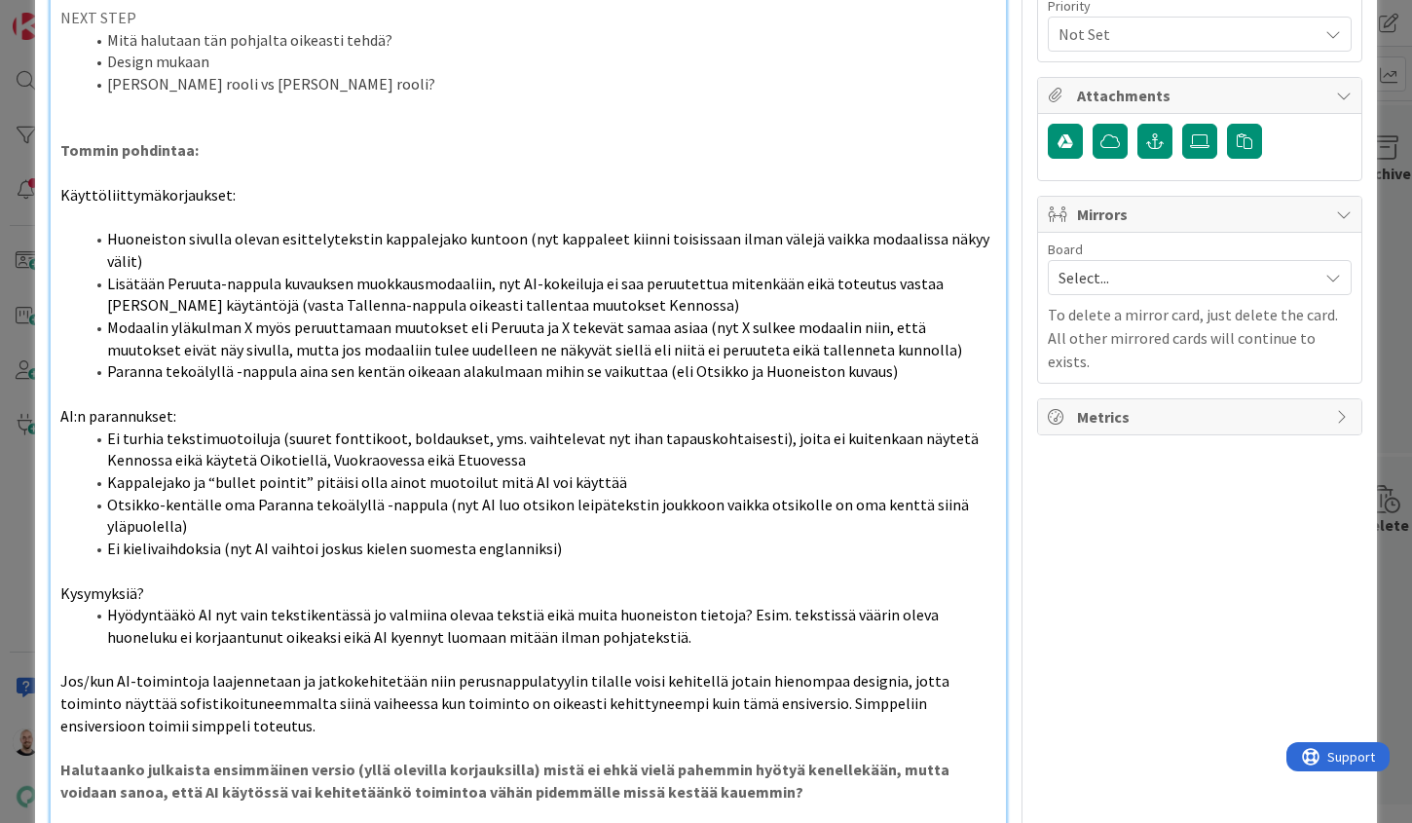
click at [92, 649] on p at bounding box center [528, 660] width 936 height 22
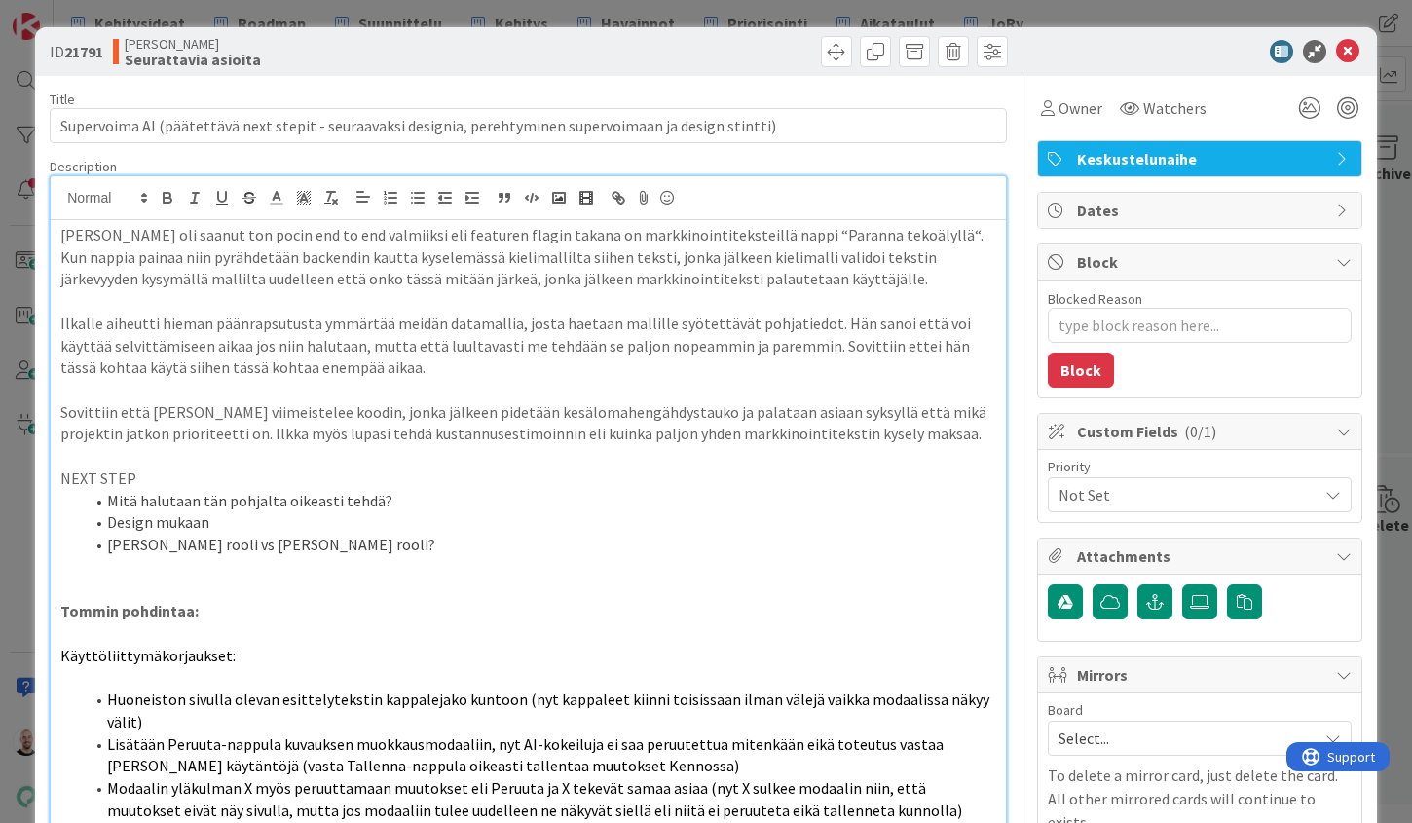
scroll to position [0, 0]
click at [563, 16] on div "ID 21791 [PERSON_NAME] asioita Title 106 / 128 Supervoima AI (päätettävä next s…" at bounding box center [706, 411] width 1412 height 823
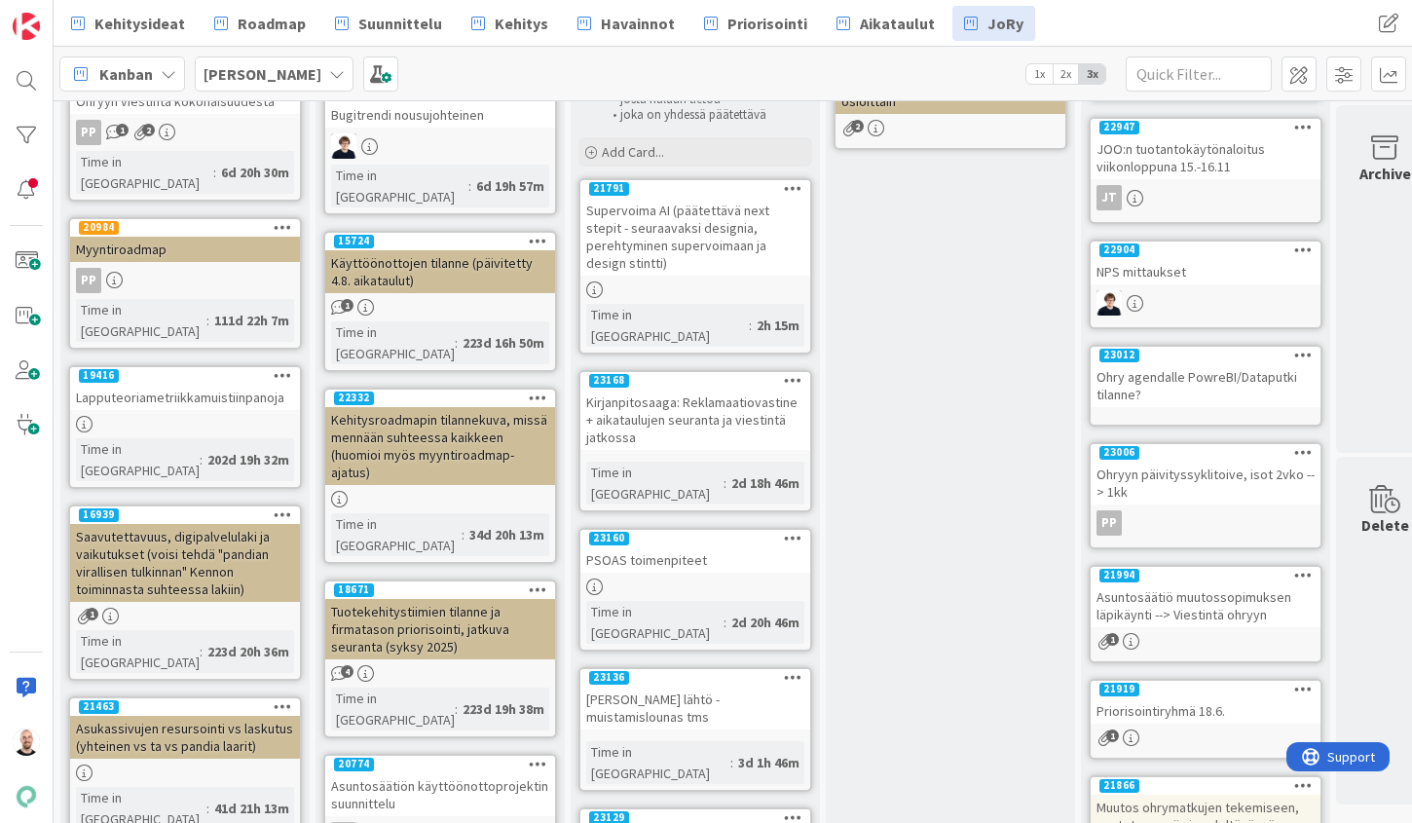
scroll to position [201, 0]
click at [689, 214] on div "Supervoima AI (päätettävä next stepit - seuraavaksi designia, perehtyminen supe…" at bounding box center [695, 237] width 230 height 78
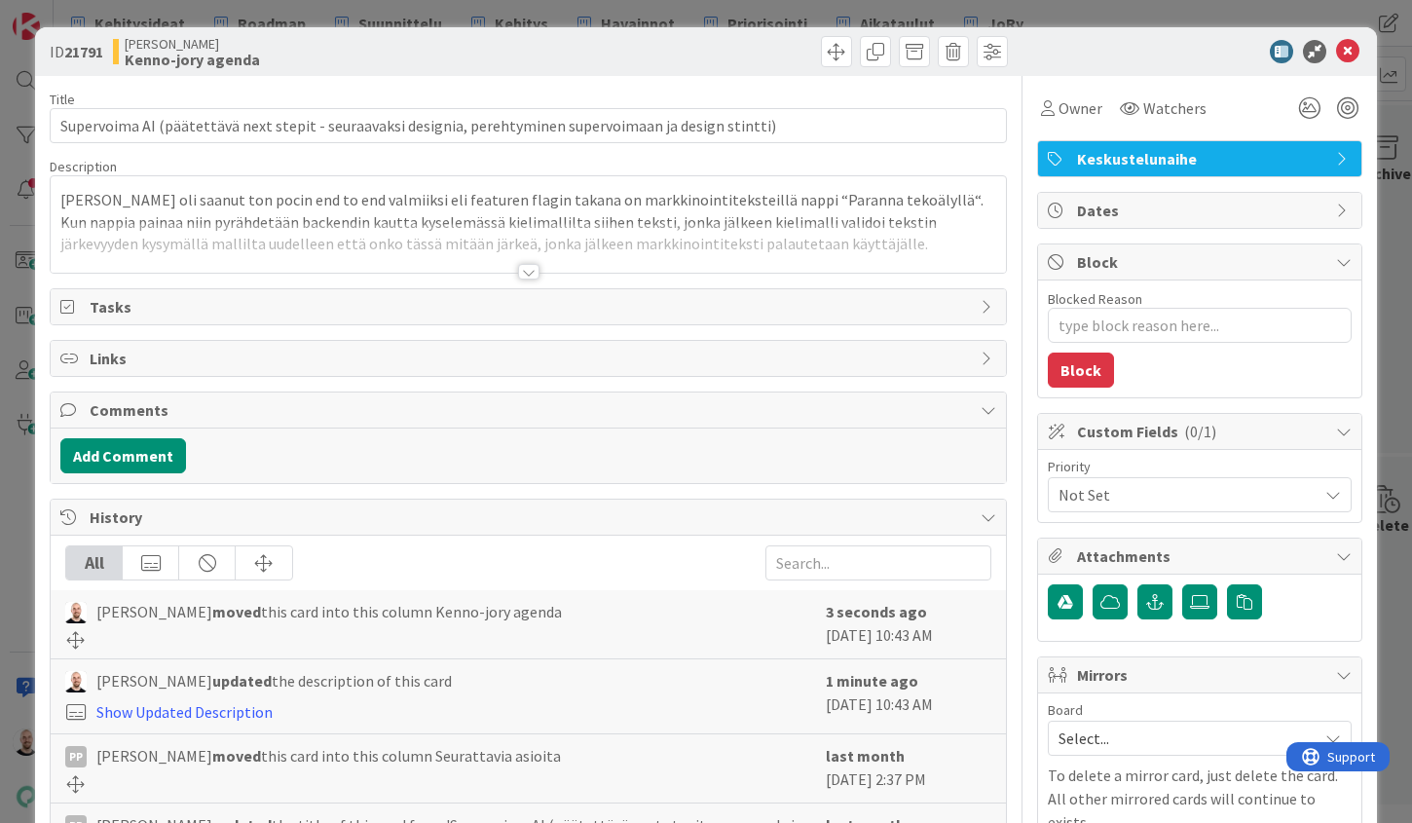
click at [527, 268] on div at bounding box center [528, 272] width 21 height 16
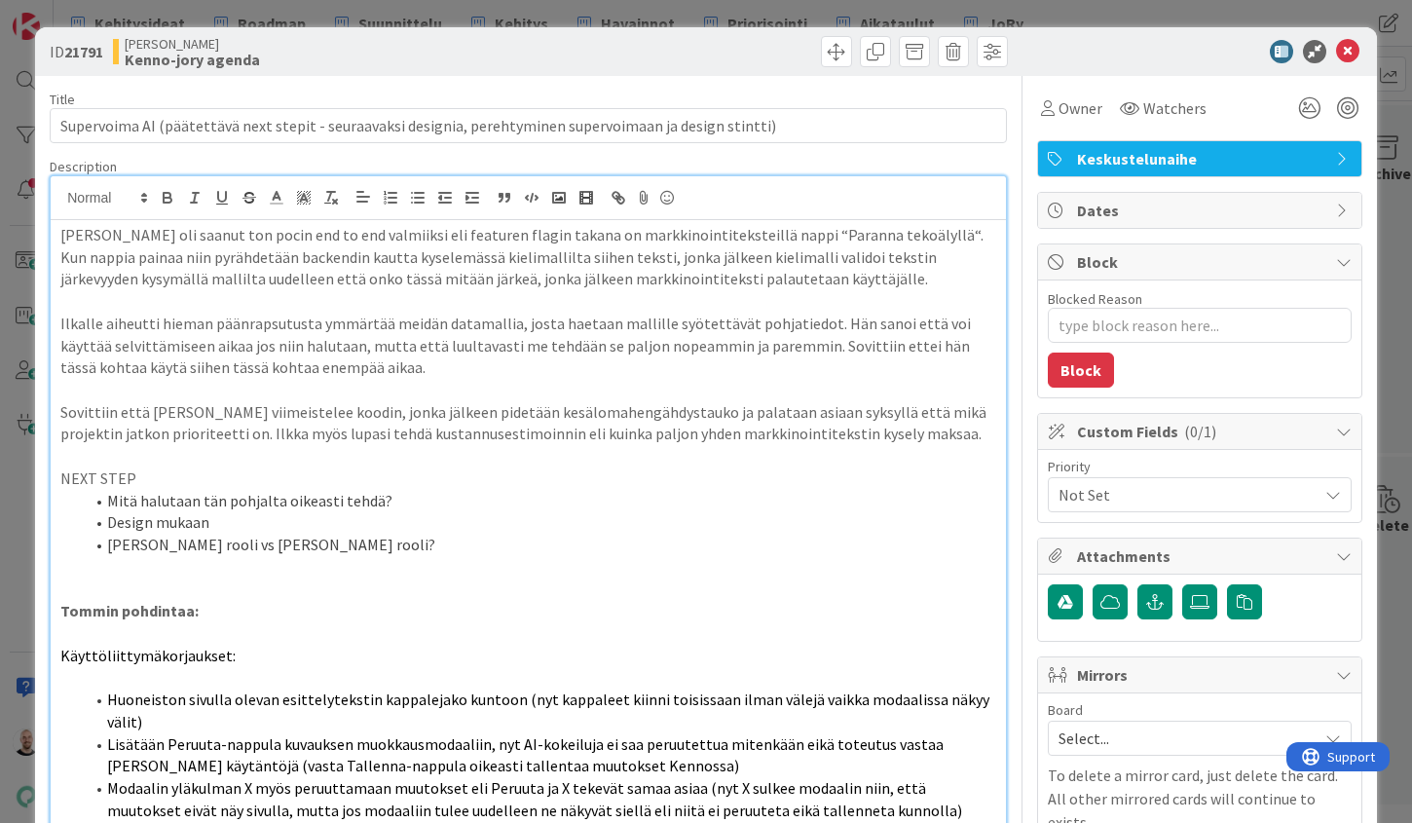
click at [732, 16] on div "ID 21791 [PERSON_NAME]-jory agenda Title 106 / 128 Supervoima AI (päätettävä ne…" at bounding box center [706, 411] width 1412 height 823
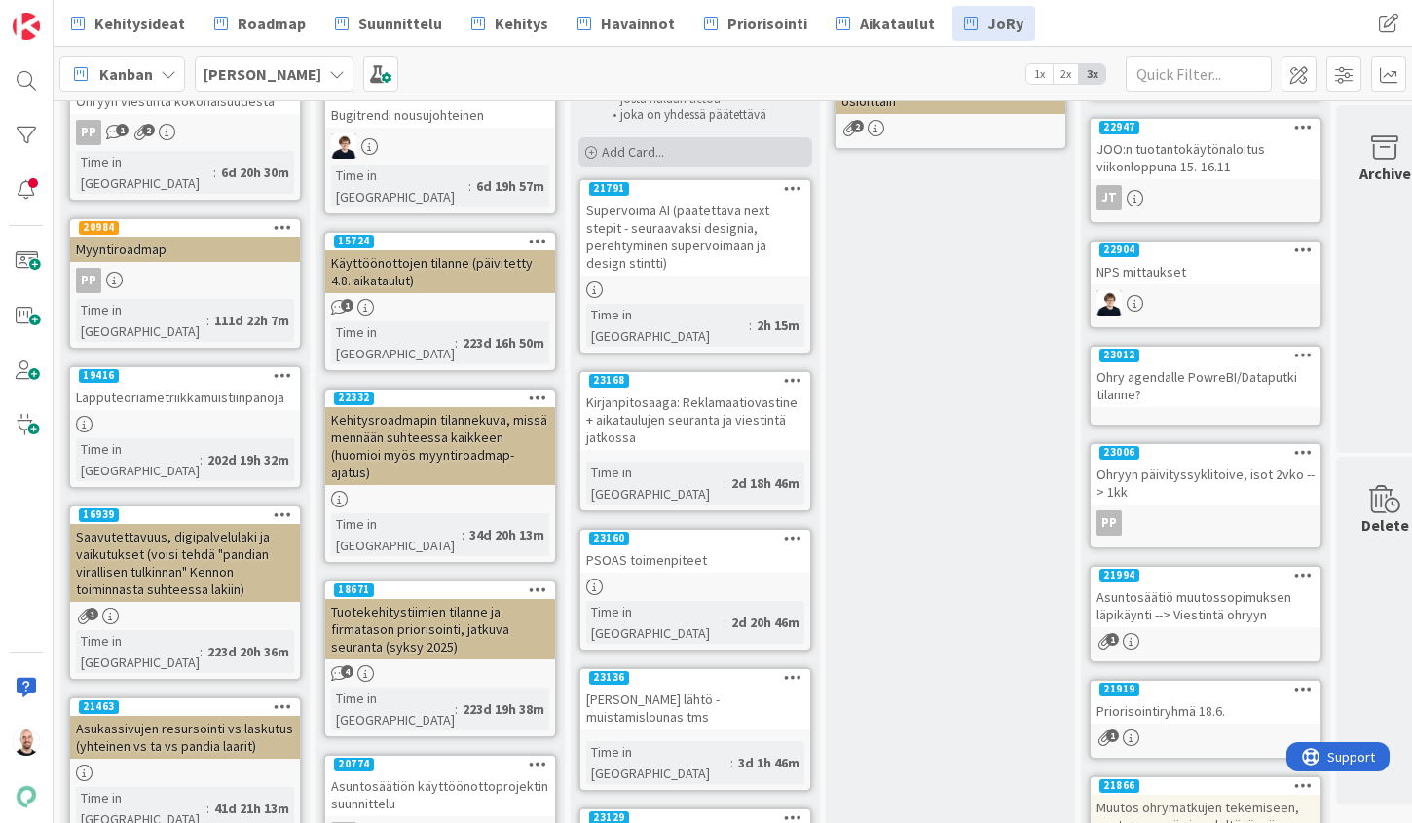
scroll to position [198, 0]
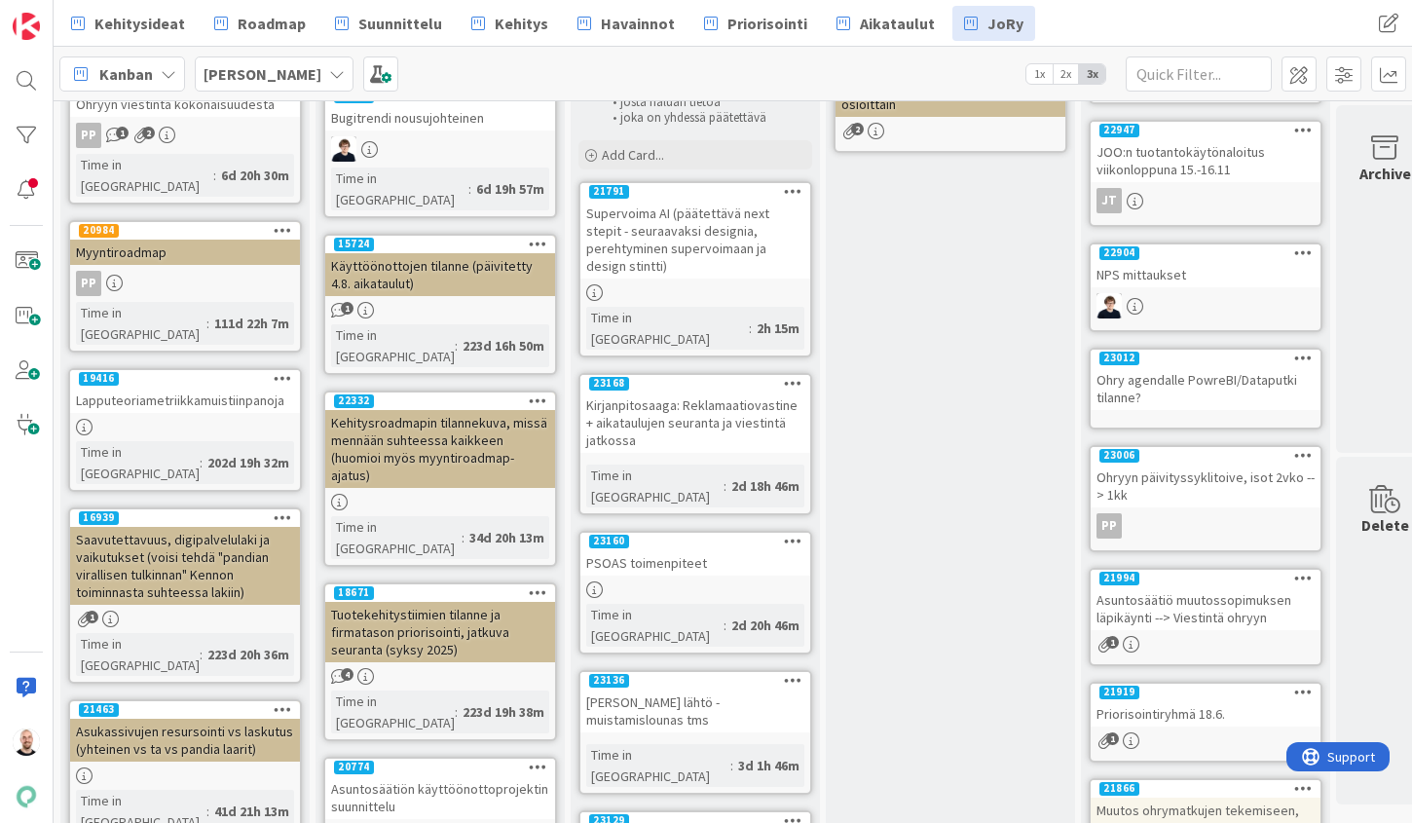
click at [714, 211] on div "Supervoima AI (päätettävä next stepit - seuraavaksi designia, perehtyminen supe…" at bounding box center [695, 240] width 230 height 78
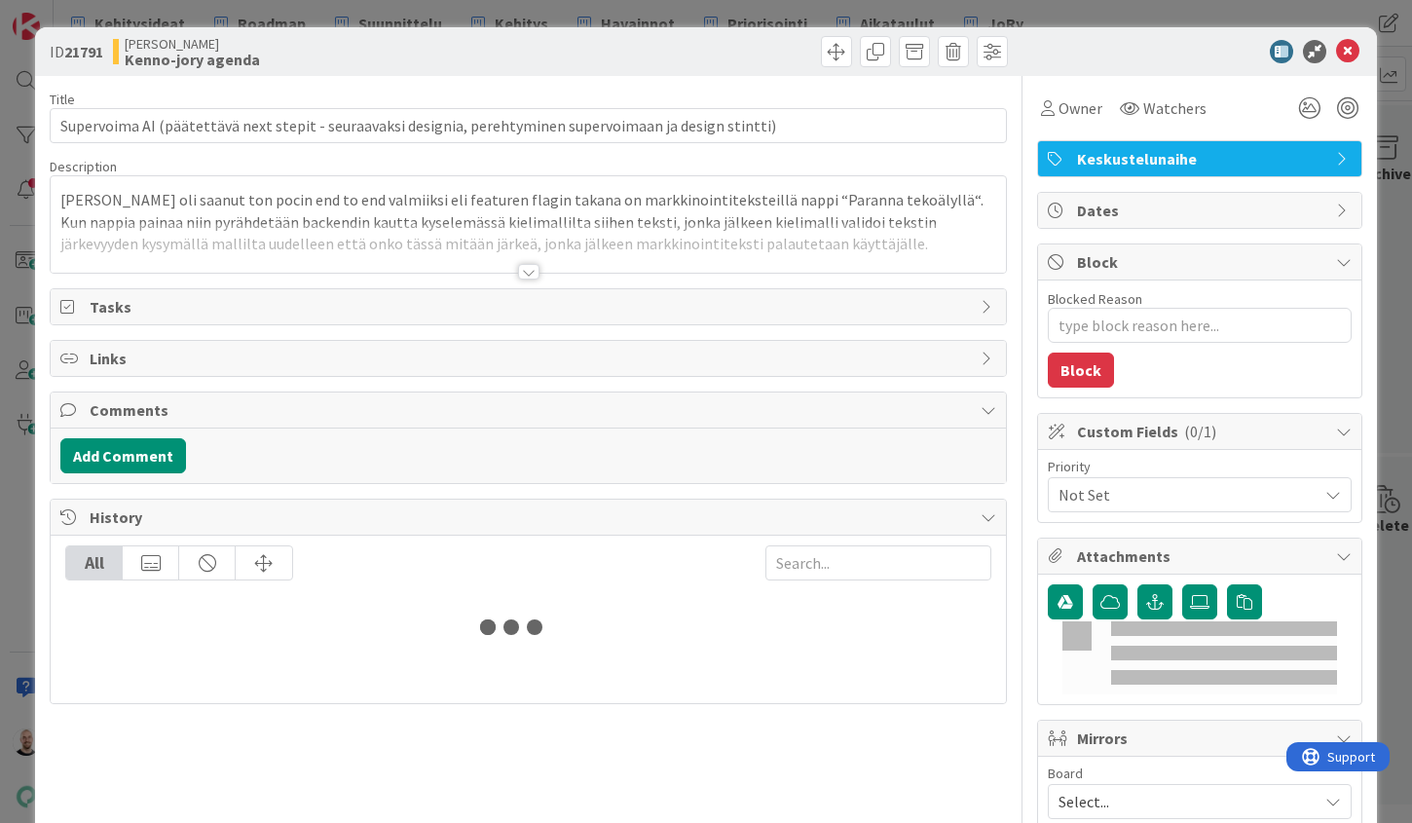
type textarea "x"
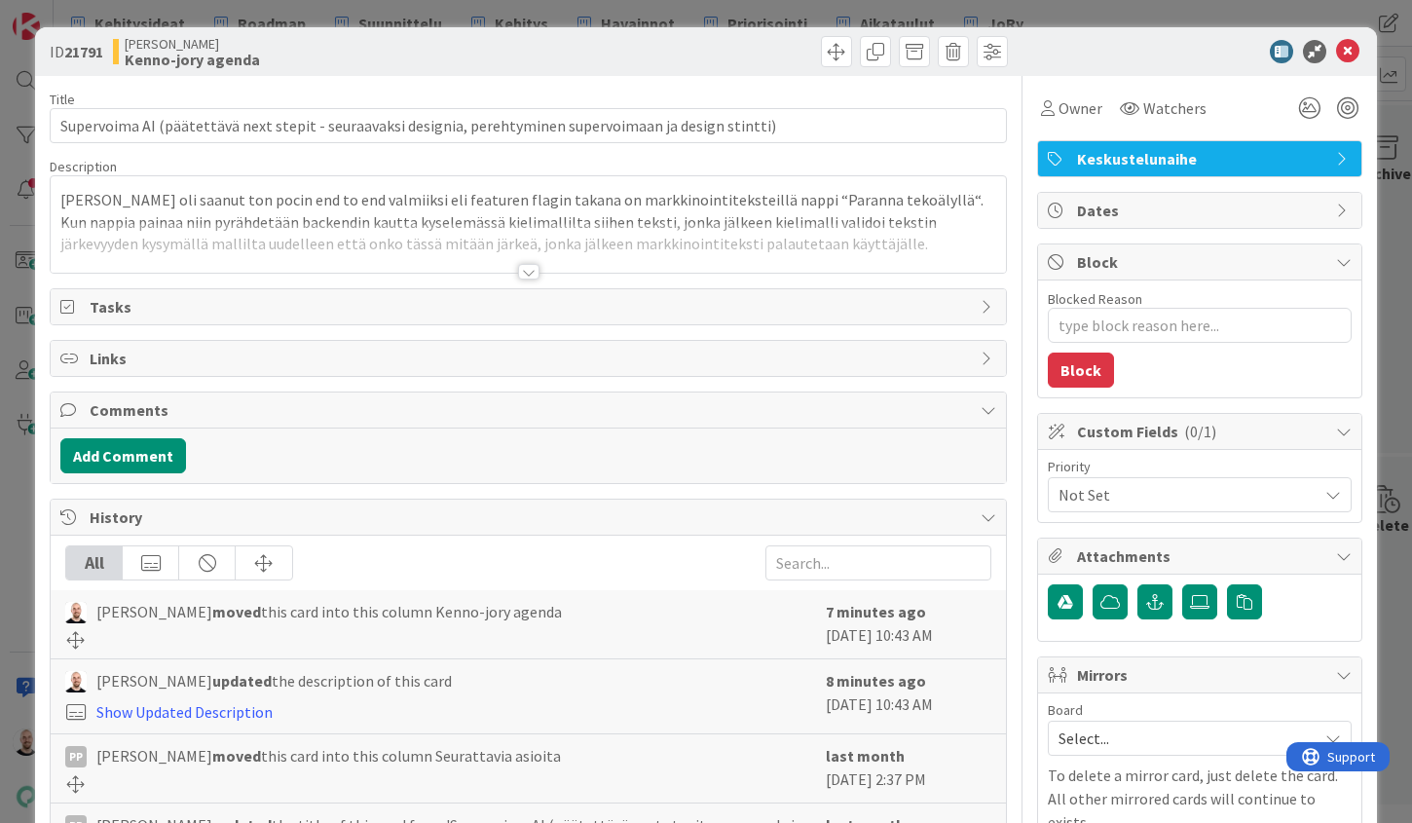
click at [521, 271] on div at bounding box center [528, 272] width 21 height 16
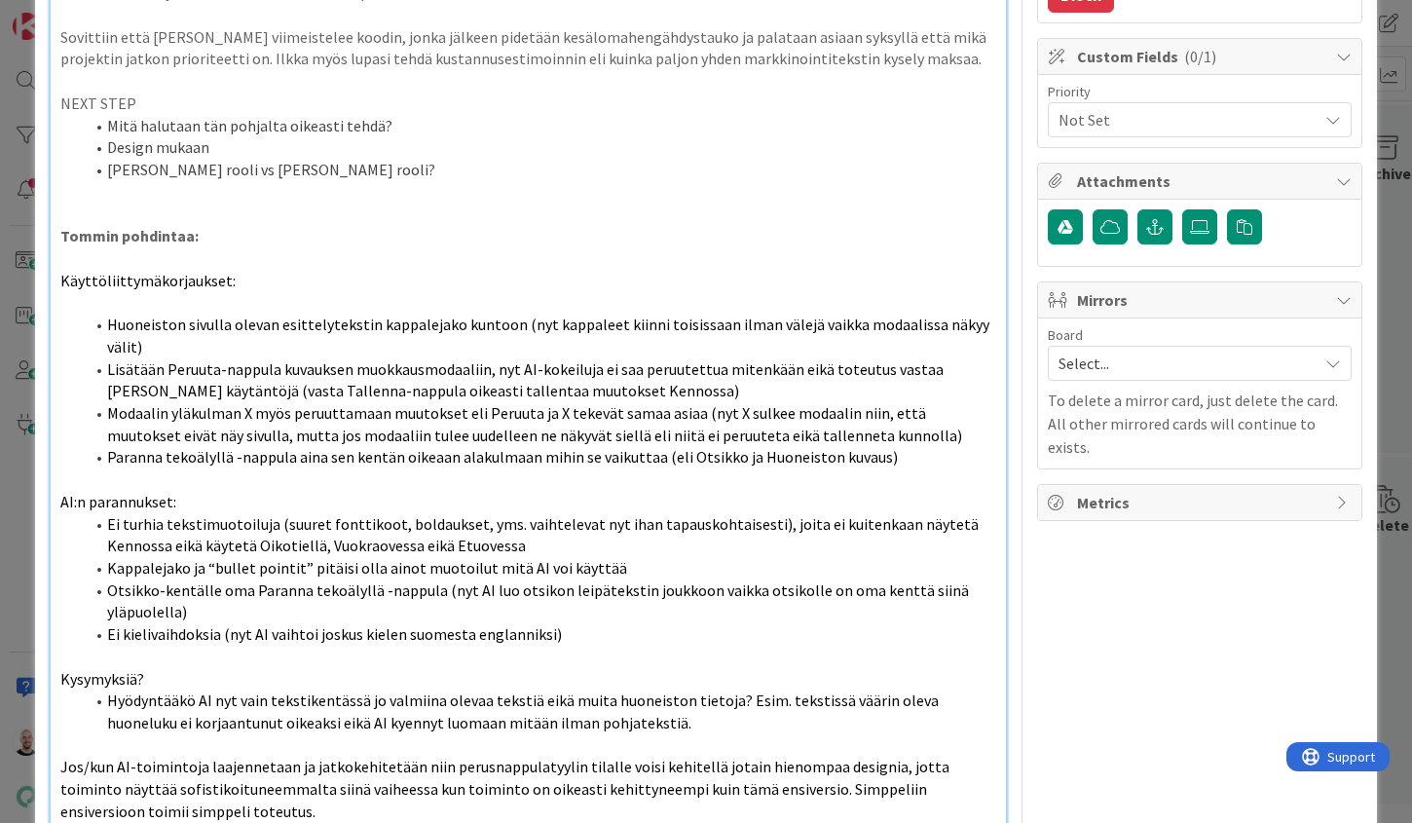
scroll to position [371, 0]
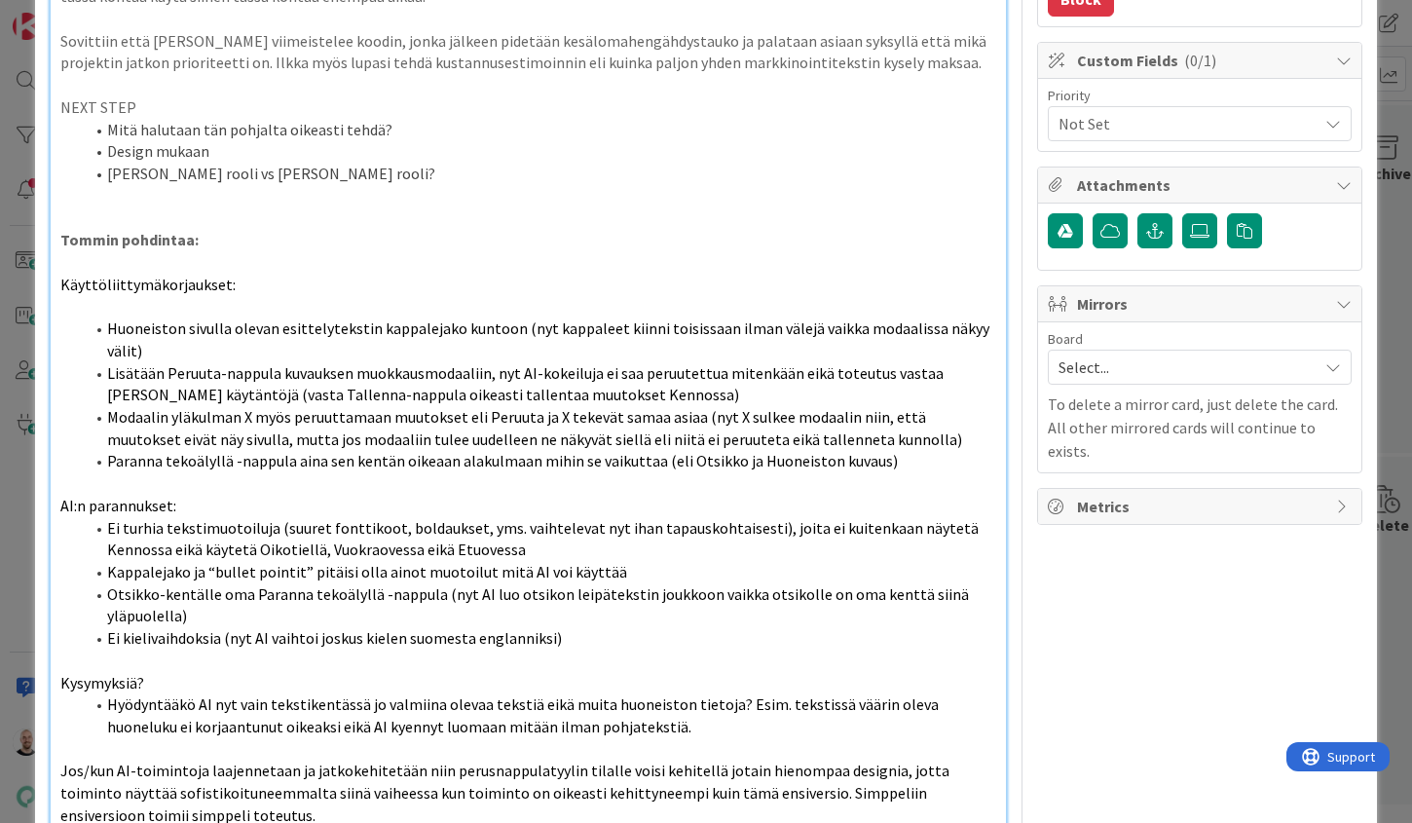
click at [167, 230] on strong "Tommin pohdintaa:" at bounding box center [129, 239] width 138 height 19
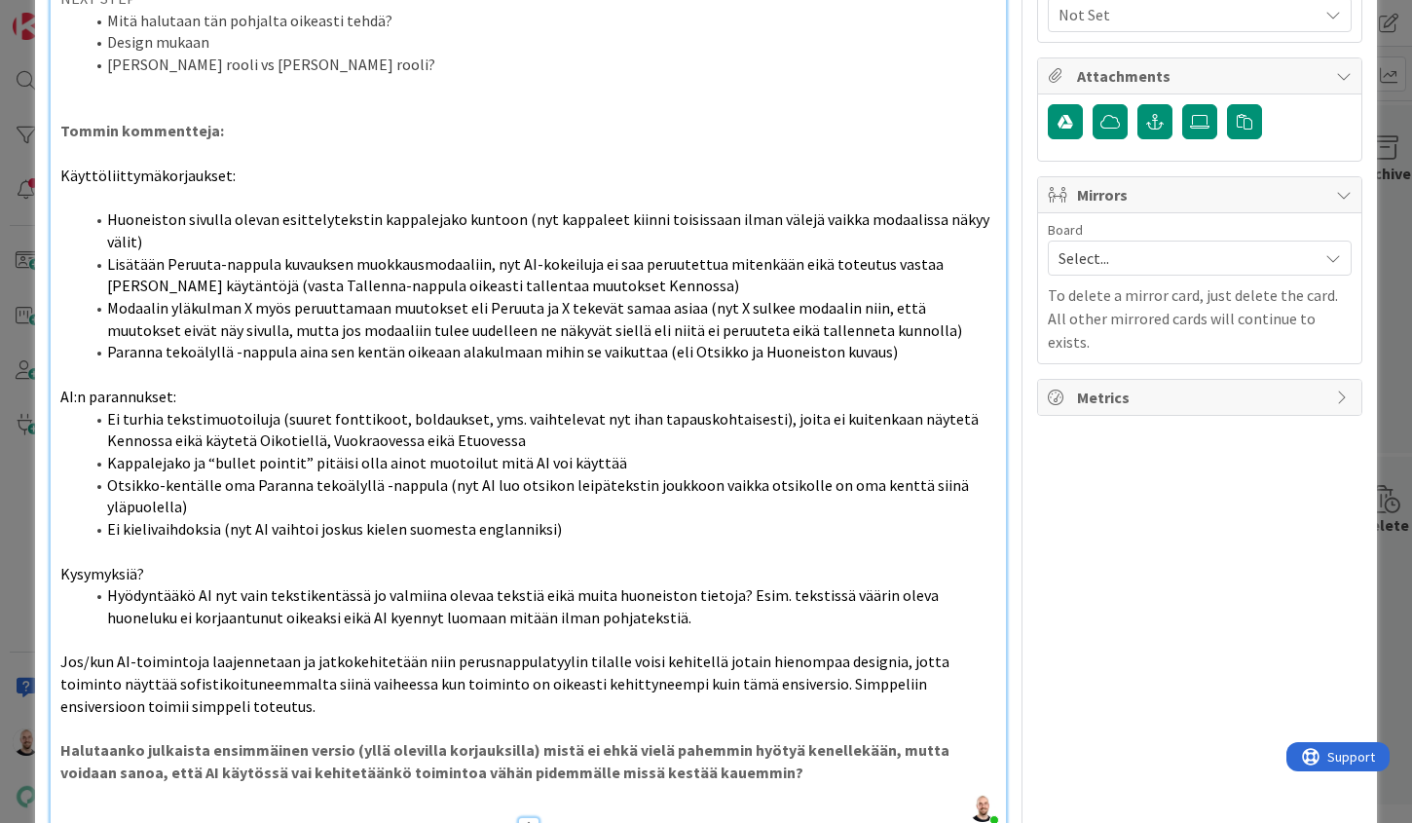
scroll to position [525, 0]
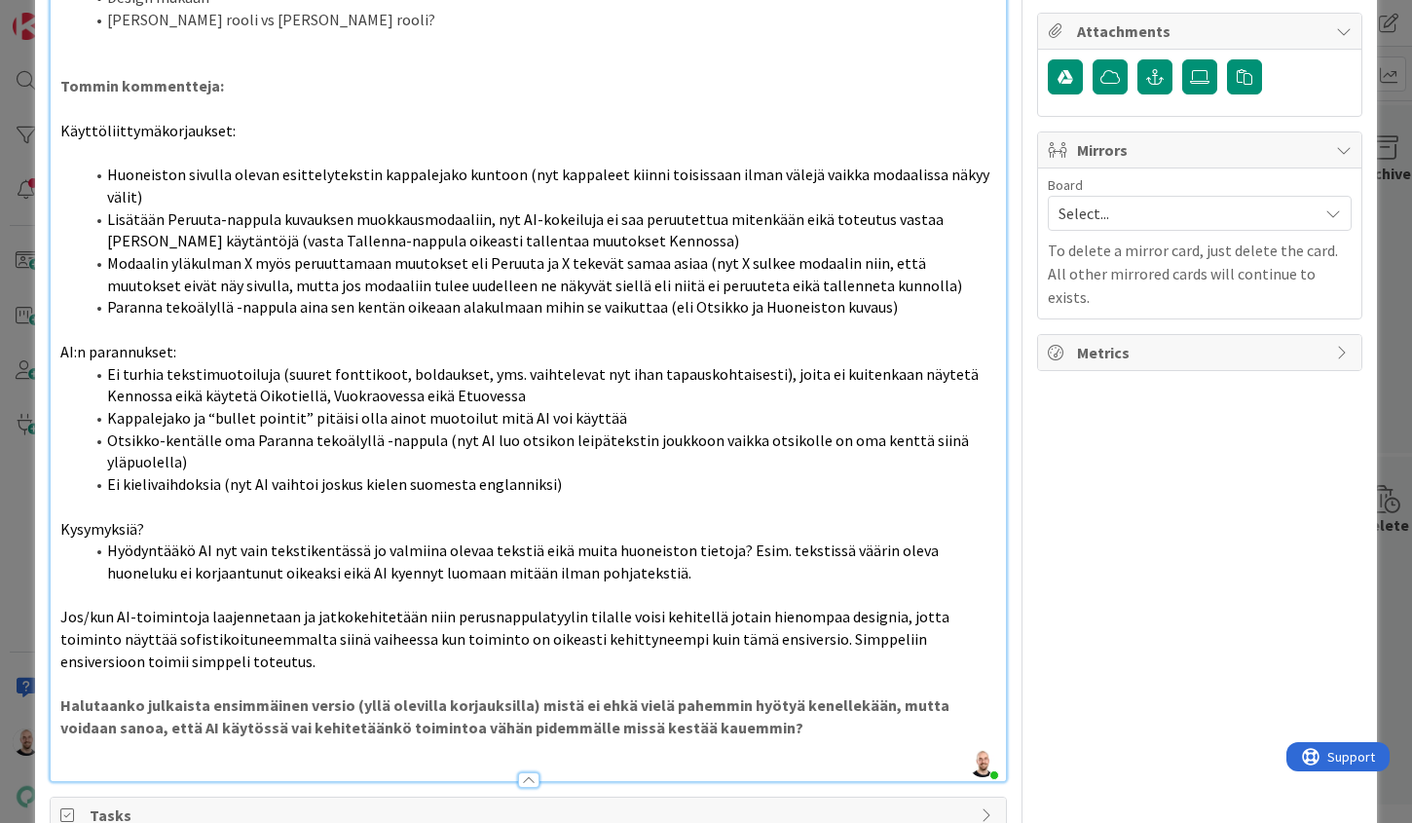
click at [768, 364] on span "Ei turhia tekstimuotoiluja (suuret fonttikoot, boldaukset, yms. vaihtelevat nyt…" at bounding box center [544, 385] width 875 height 42
click at [950, 363] on li "Ei turhia tekstimuotoiluja (suuret fonttikoot, boldaukset, yms. vaihtelevat nyt…" at bounding box center [540, 385] width 913 height 44
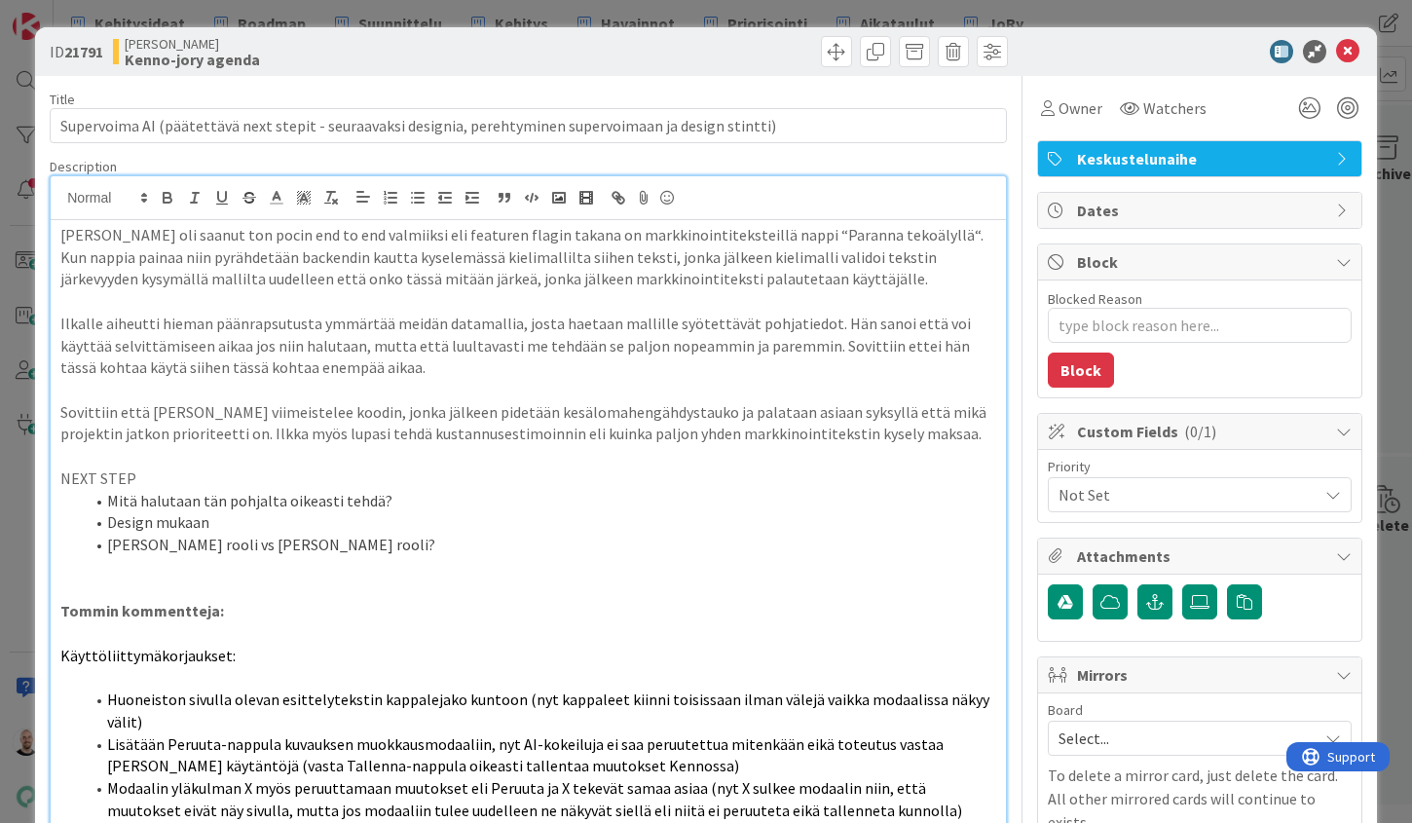
scroll to position [0, 0]
click at [963, 8] on div "ID 21791 [PERSON_NAME]-jory agenda Title 106 / 128 Supervoima AI (päätettävä ne…" at bounding box center [706, 411] width 1412 height 823
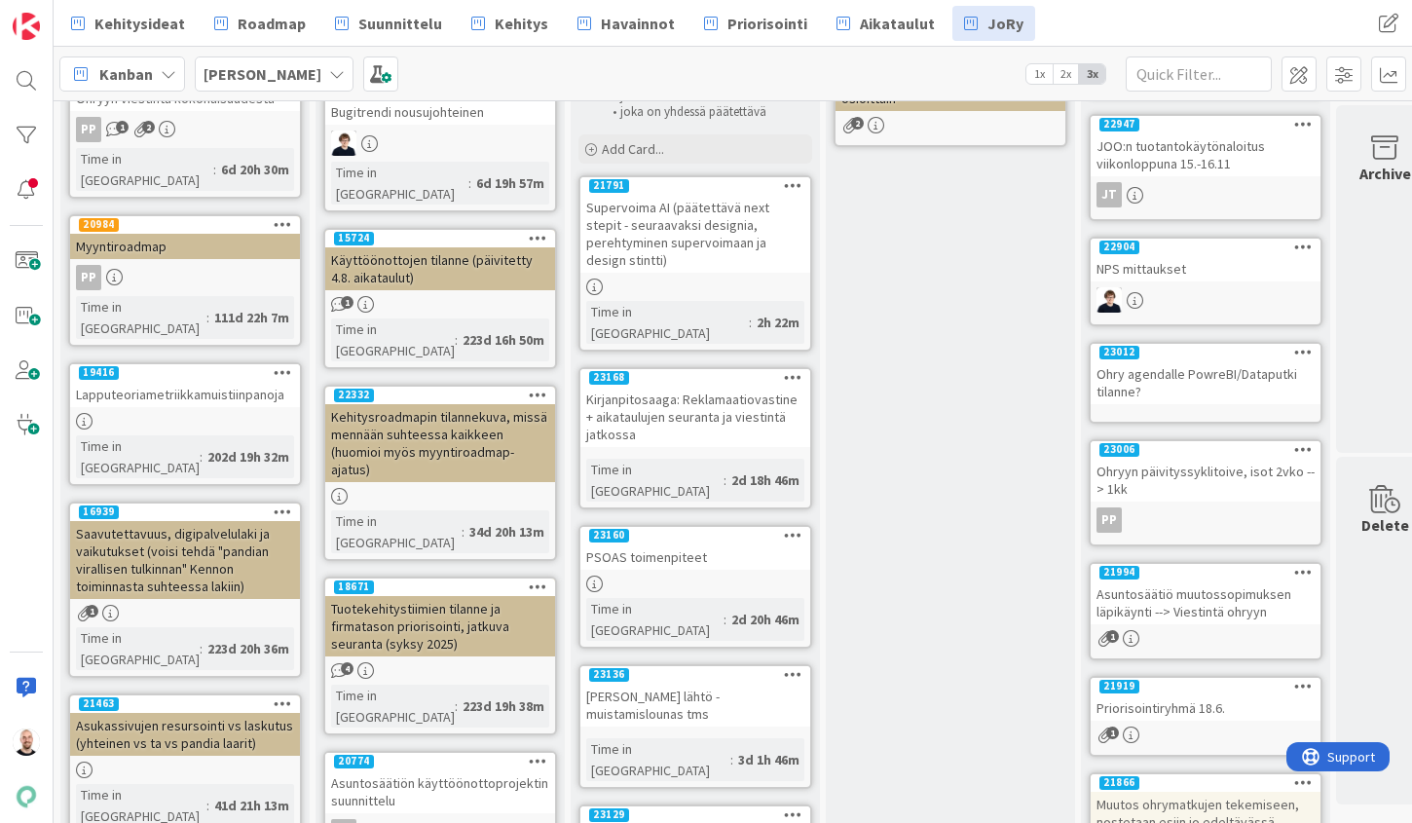
scroll to position [196, 0]
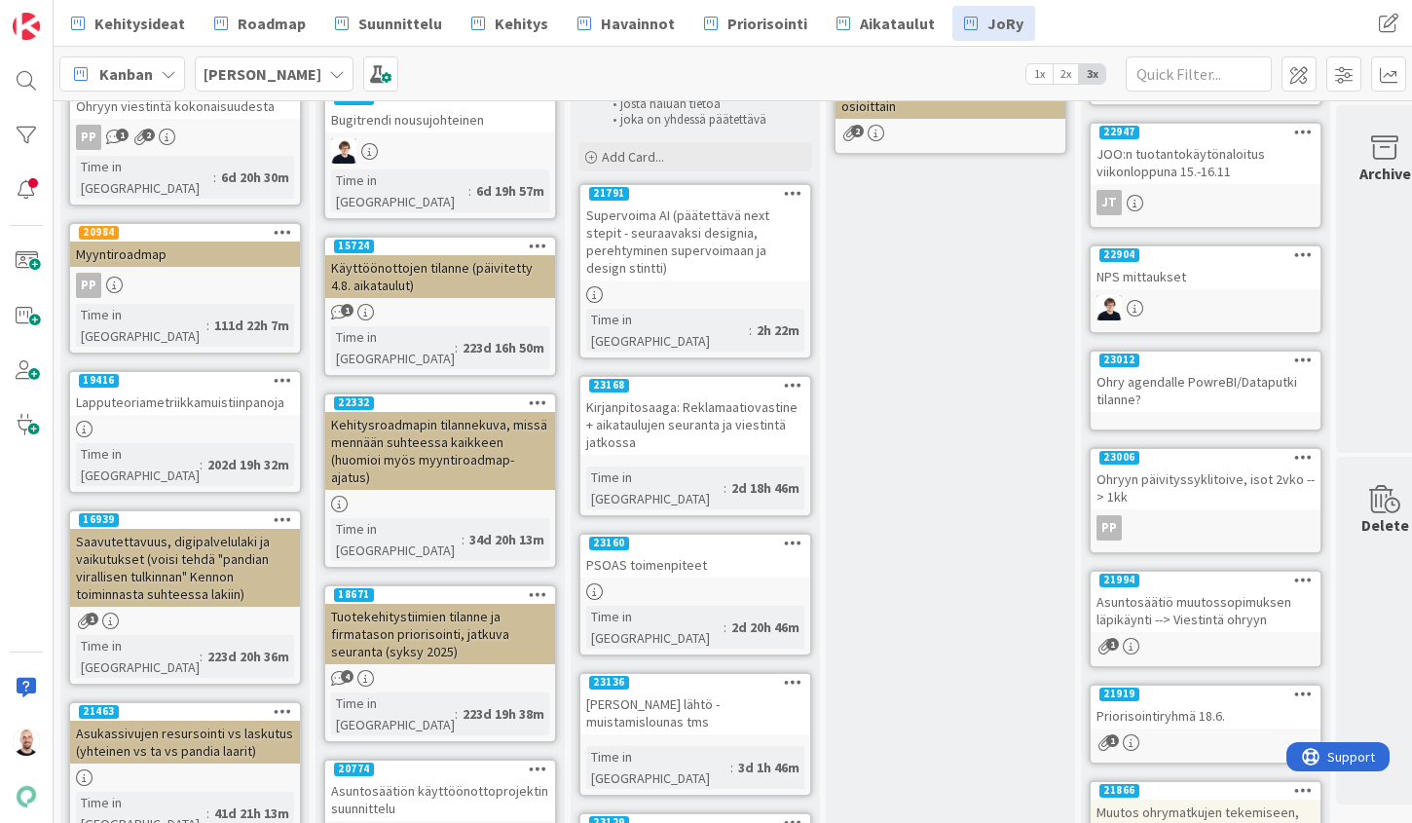
click at [699, 227] on div "Supervoima AI (päätettävä next stepit - seuraavaksi designia, perehtyminen supe…" at bounding box center [695, 242] width 230 height 78
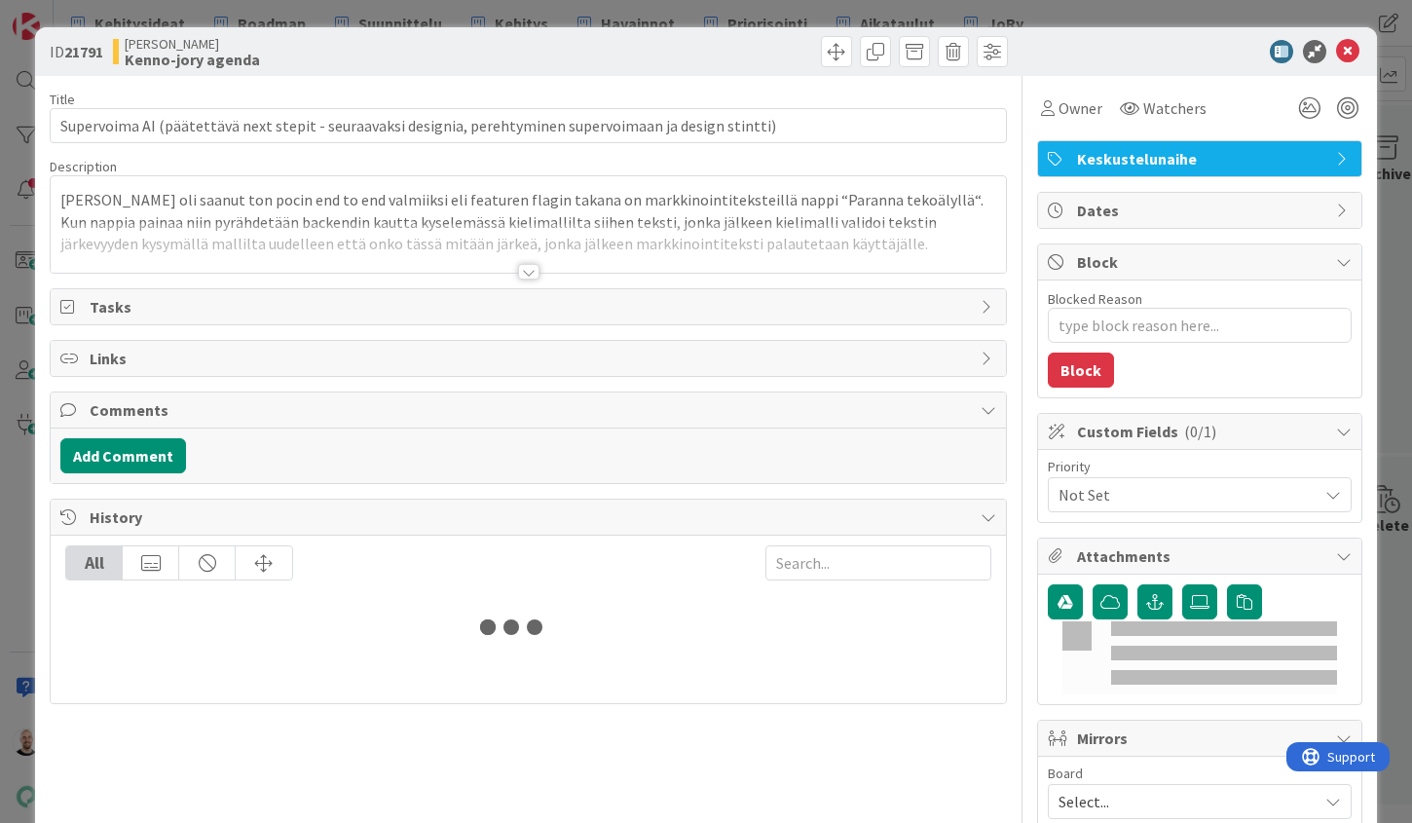
type textarea "x"
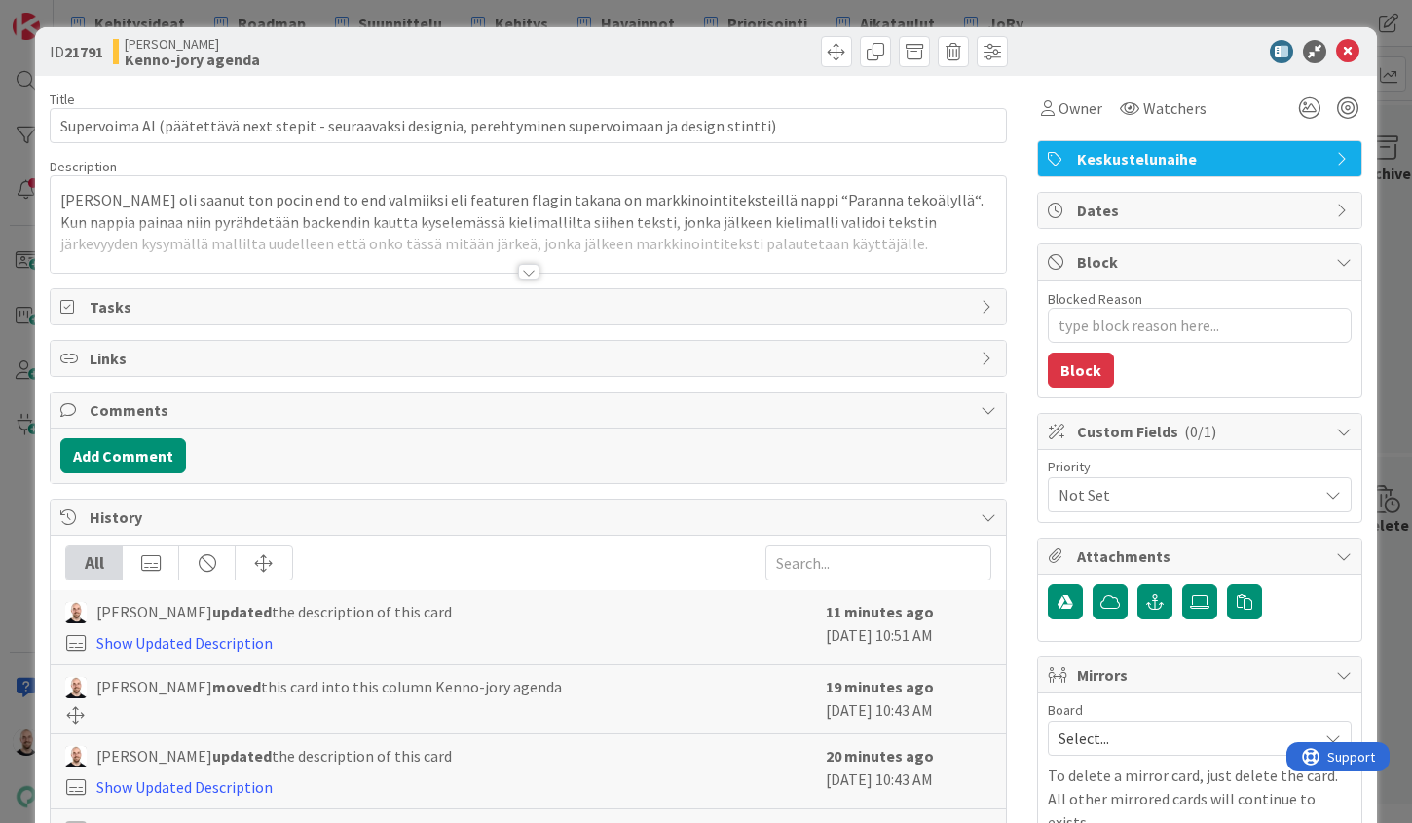
click at [527, 273] on div at bounding box center [528, 272] width 21 height 16
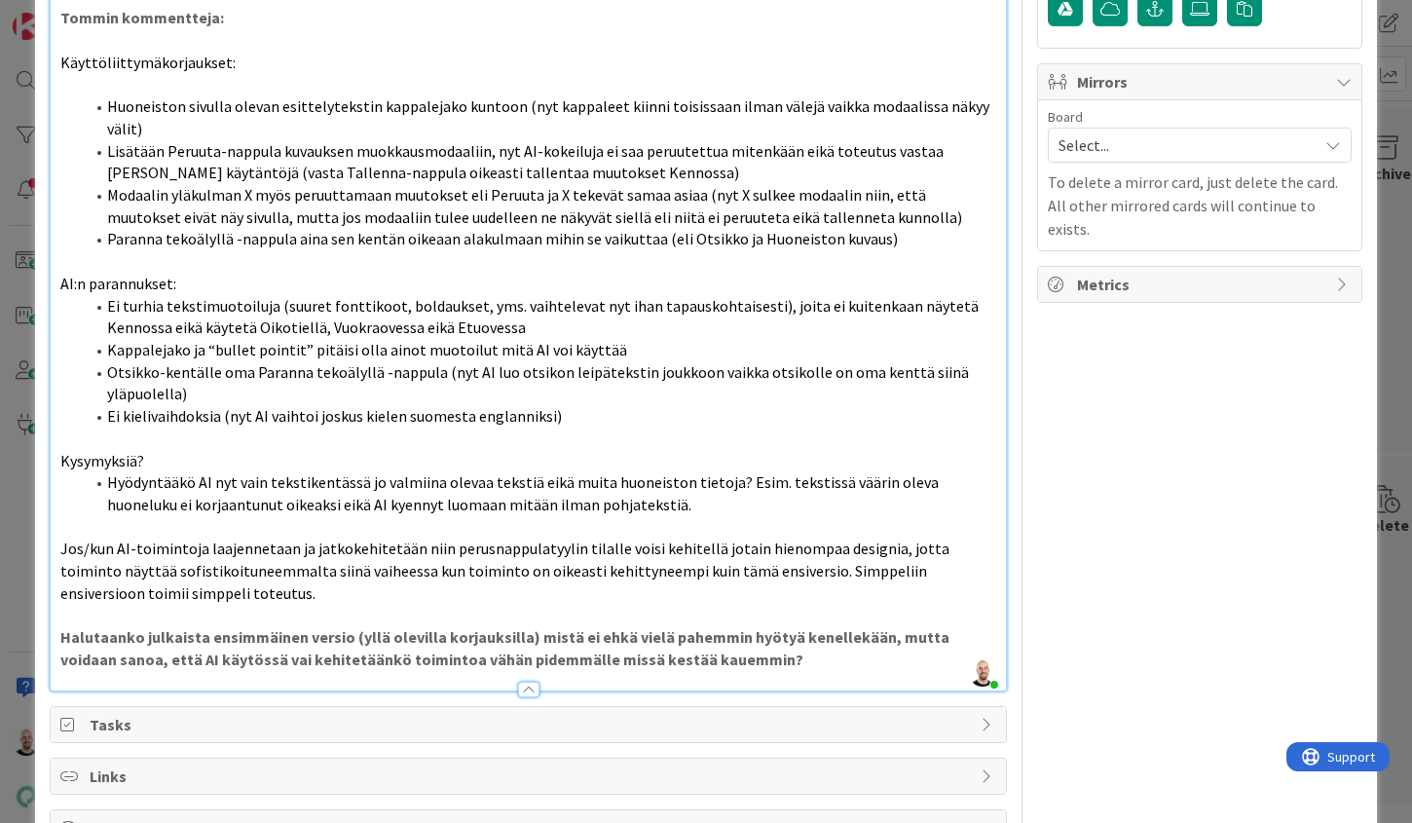
scroll to position [591, 0]
click at [705, 629] on strong "Halutaanko julkaista ensimmäinen versio (yllä olevilla korjauksilla) mistä ei e…" at bounding box center [506, 650] width 892 height 42
click at [229, 629] on strong "Halutaanko julkaista ensimmäinen versio (yllä olevilla korjauksilla) mistä ei e…" at bounding box center [506, 650] width 892 height 42
click at [705, 629] on strong "Halutaanko julkaista ensimmäinen versio (yllä olevilla korjauksilla) mistä ei e…" at bounding box center [506, 650] width 892 height 42
click at [488, 629] on strong "Halutaanko julkaista ensimmäinen versio (yllä olevilla korjauksilla) mistä ei e…" at bounding box center [506, 650] width 892 height 42
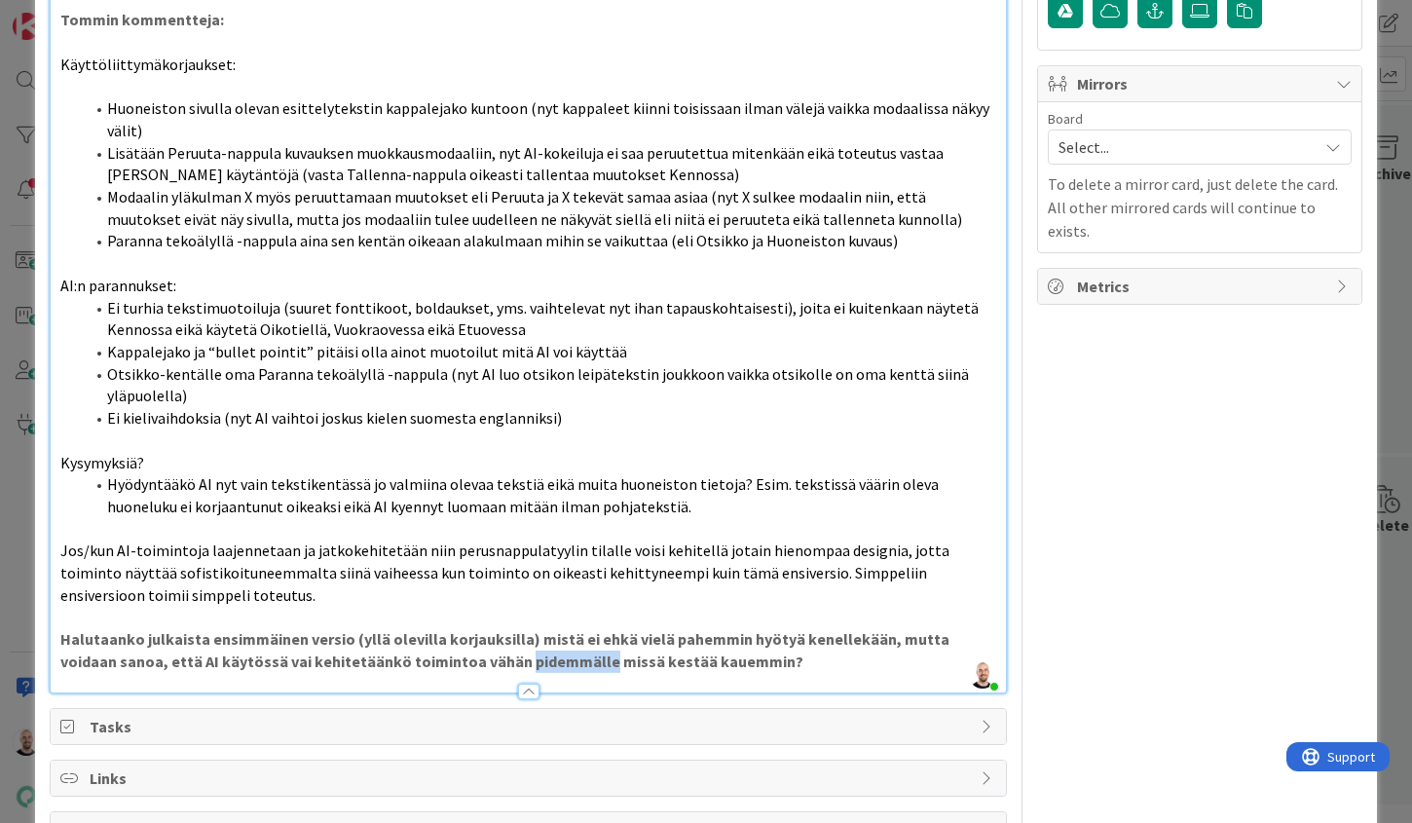
click at [488, 629] on strong "Halutaanko julkaista ensimmäinen versio (yllä olevilla korjauksilla) mistä ei e…" at bounding box center [506, 650] width 892 height 42
click at [663, 629] on strong "Halutaanko julkaista ensimmäinen versio (yllä olevilla korjauksilla) mistä ei e…" at bounding box center [506, 650] width 892 height 42
click at [700, 629] on strong "Halutaanko julkaista ensimmäinen versio (yllä olevilla korjauksilla) mistä ei e…" at bounding box center [506, 650] width 892 height 42
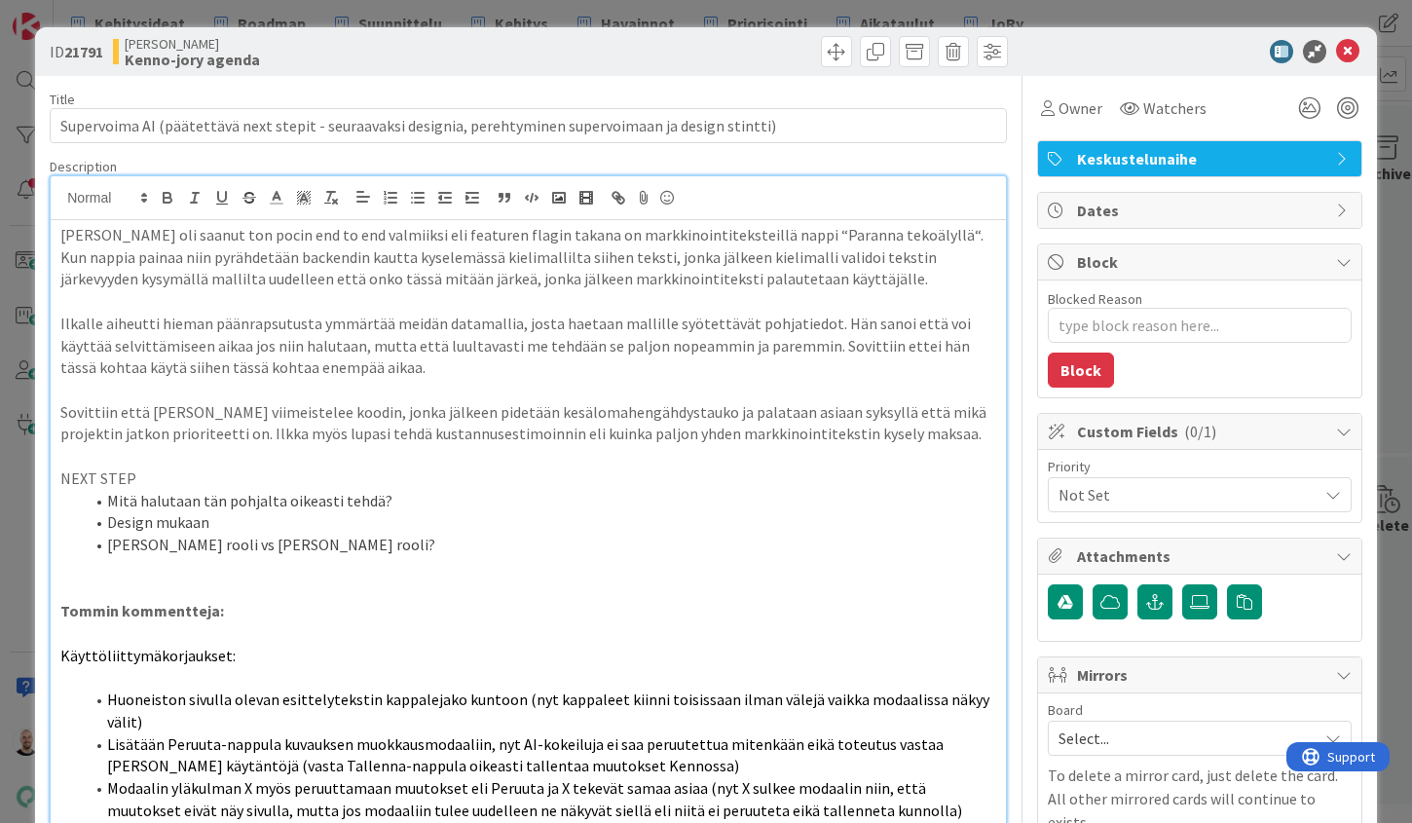
scroll to position [0, 0]
click at [741, 16] on div "ID 21791 [PERSON_NAME]-jory agenda Title 106 / 128 Supervoima AI (päätettävä ne…" at bounding box center [706, 411] width 1412 height 823
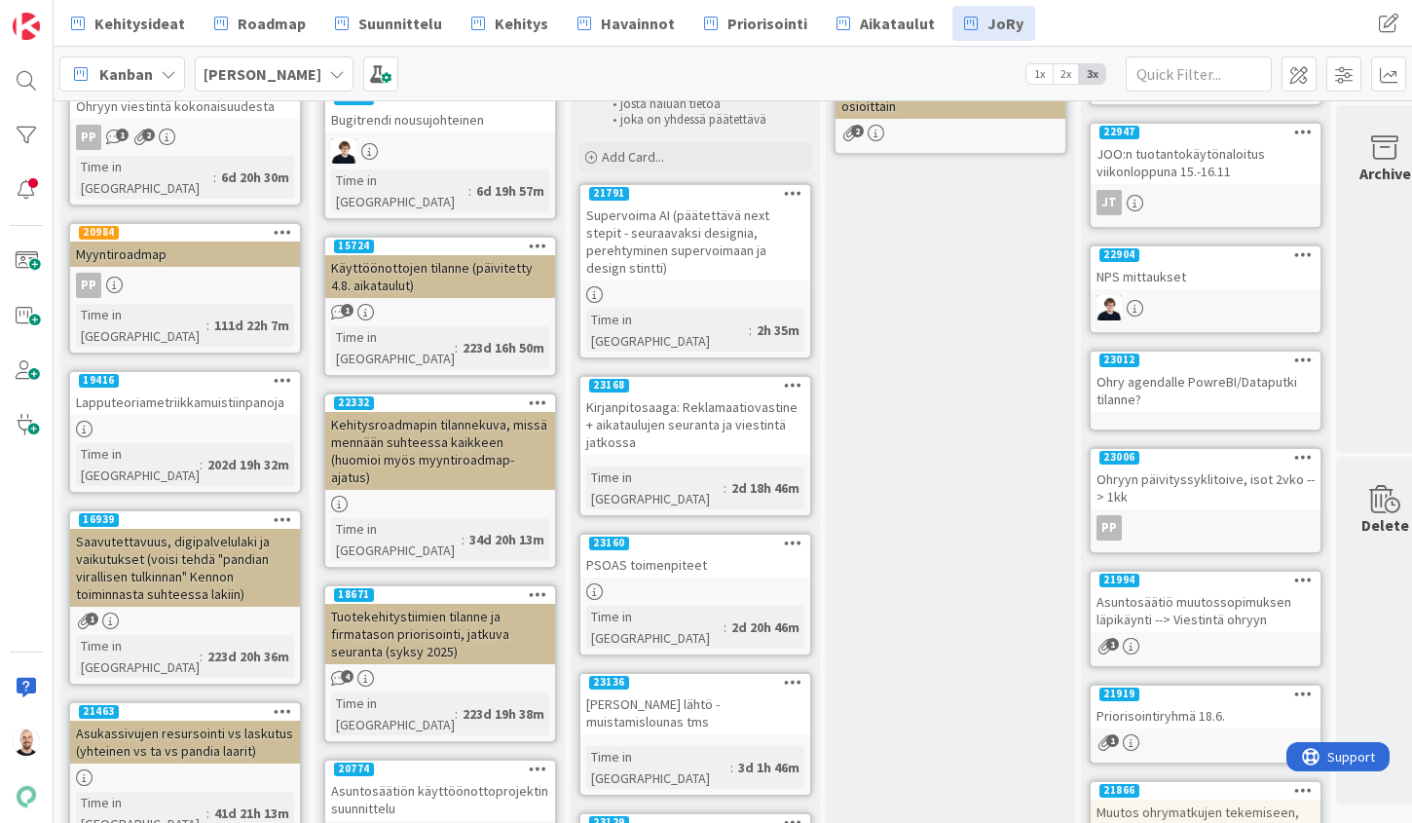
click at [681, 552] on div "PSOAS toimenpiteet" at bounding box center [695, 564] width 230 height 25
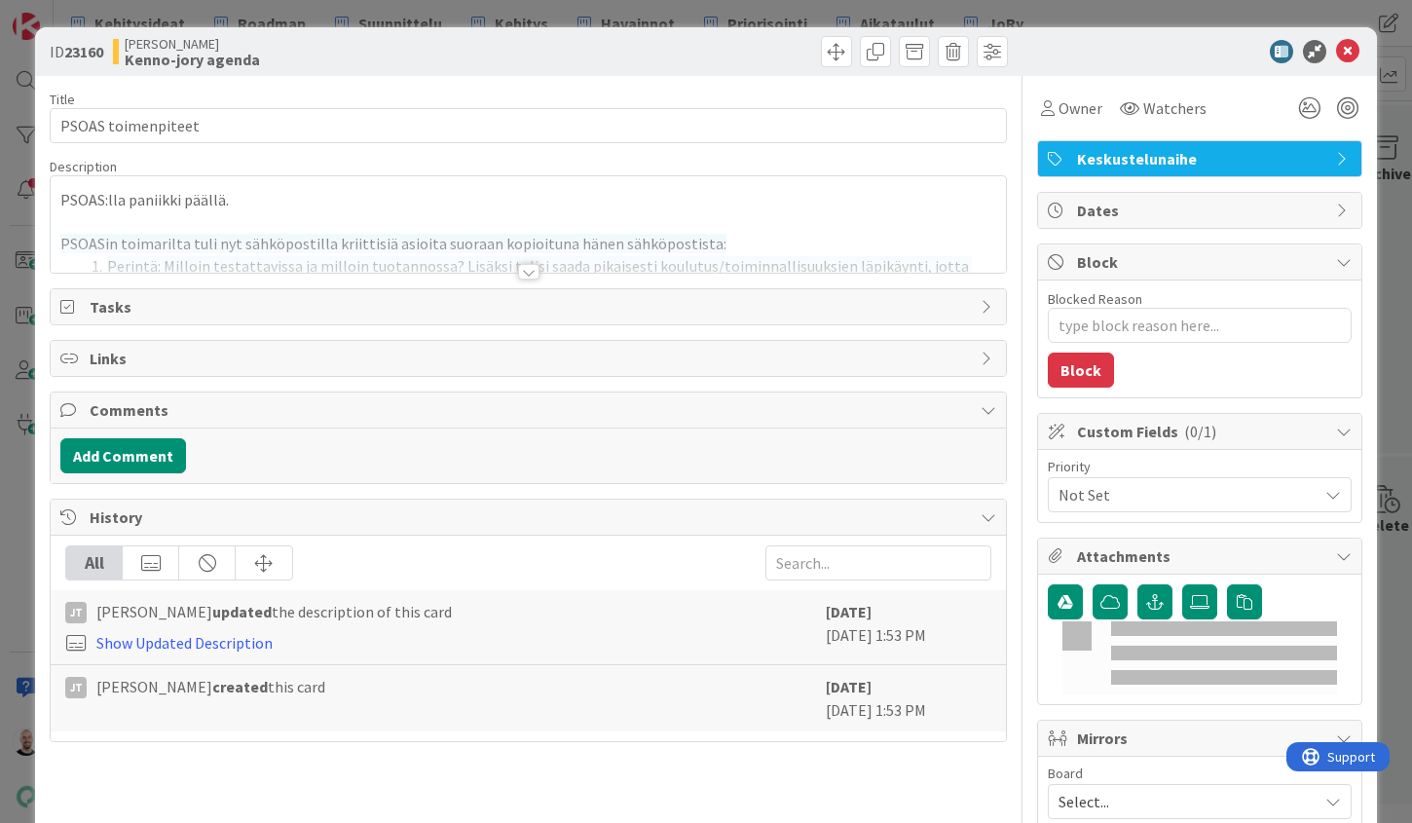
type textarea "x"
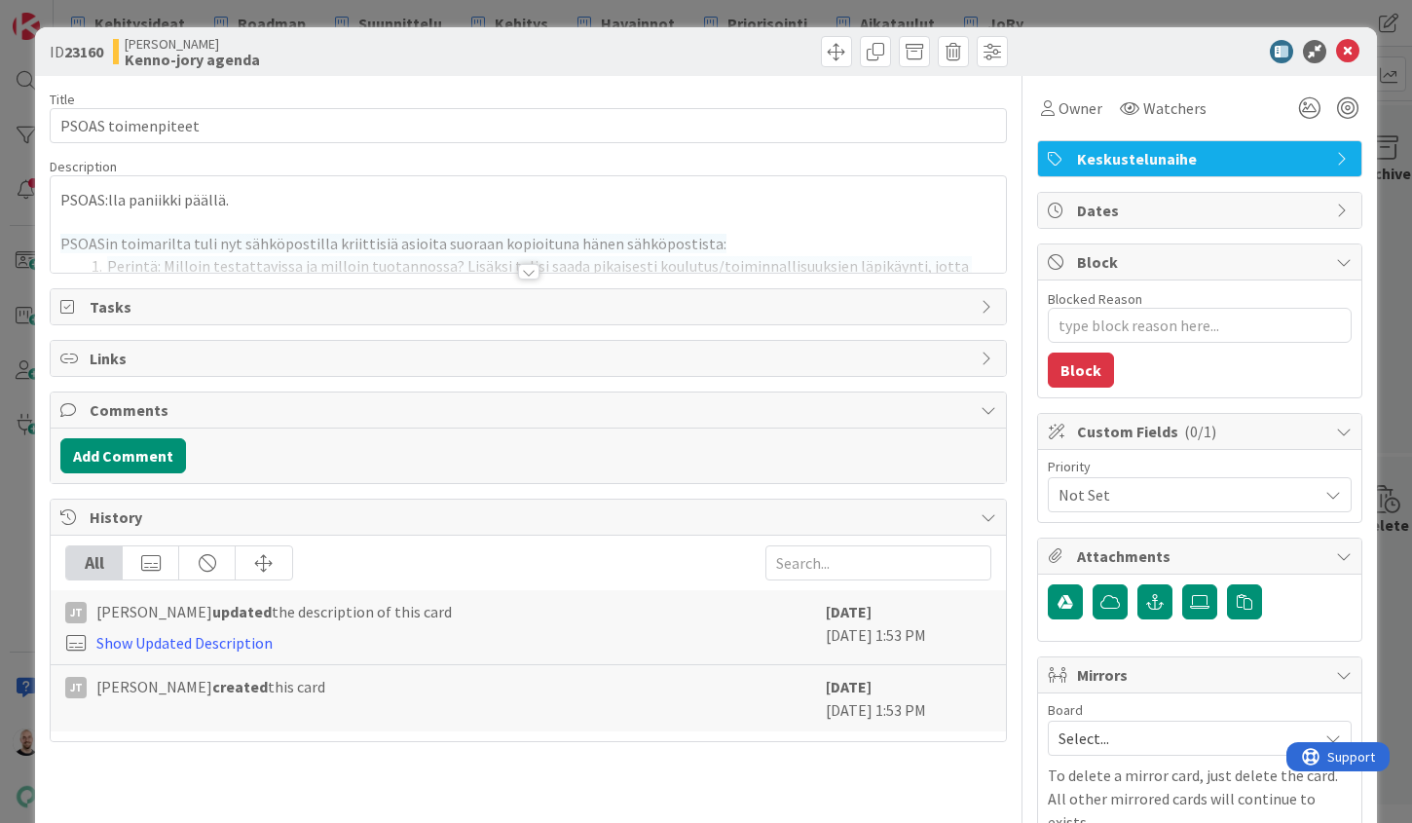
click at [533, 277] on div at bounding box center [528, 272] width 21 height 16
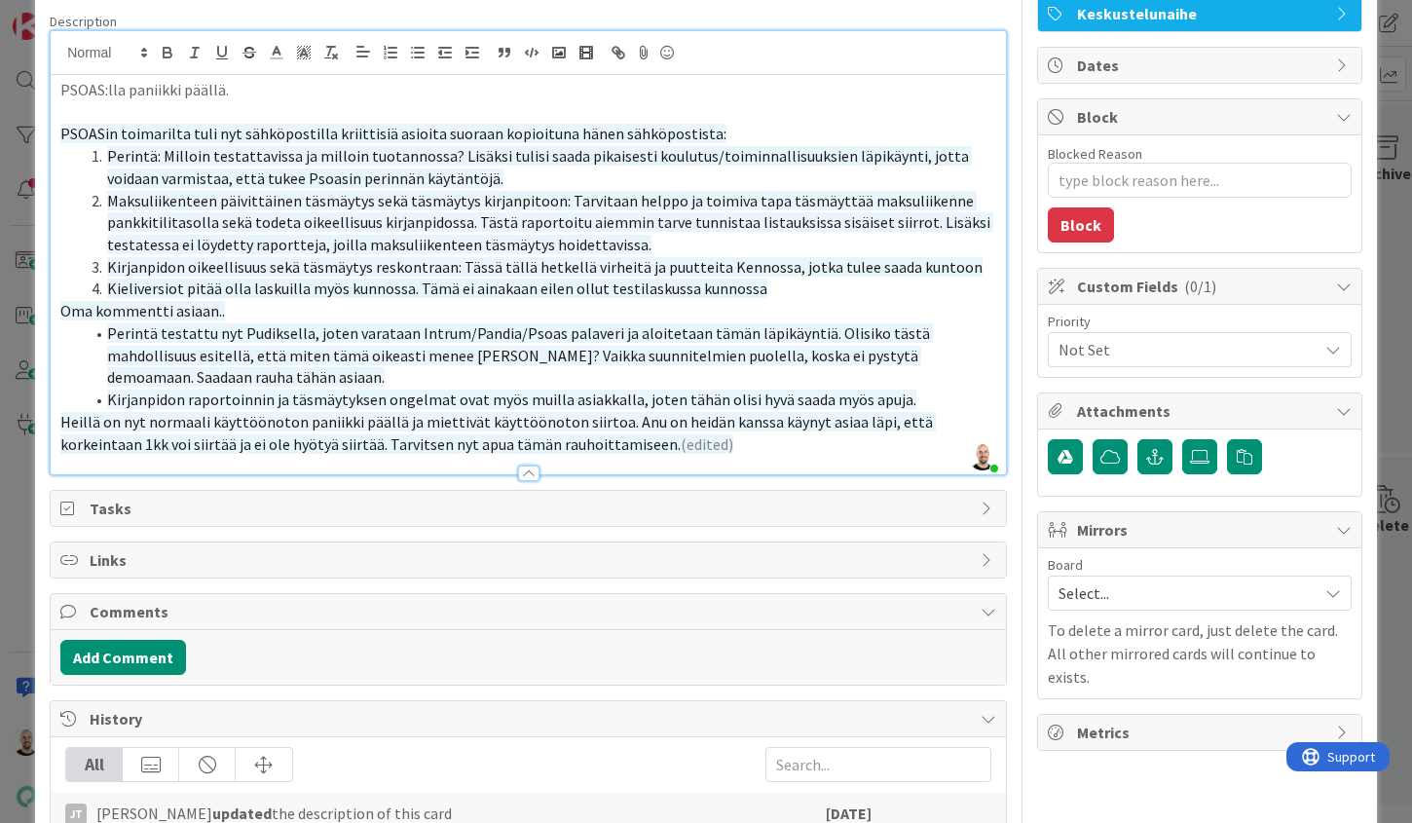
scroll to position [88, 0]
